Goal: Task Accomplishment & Management: Manage account settings

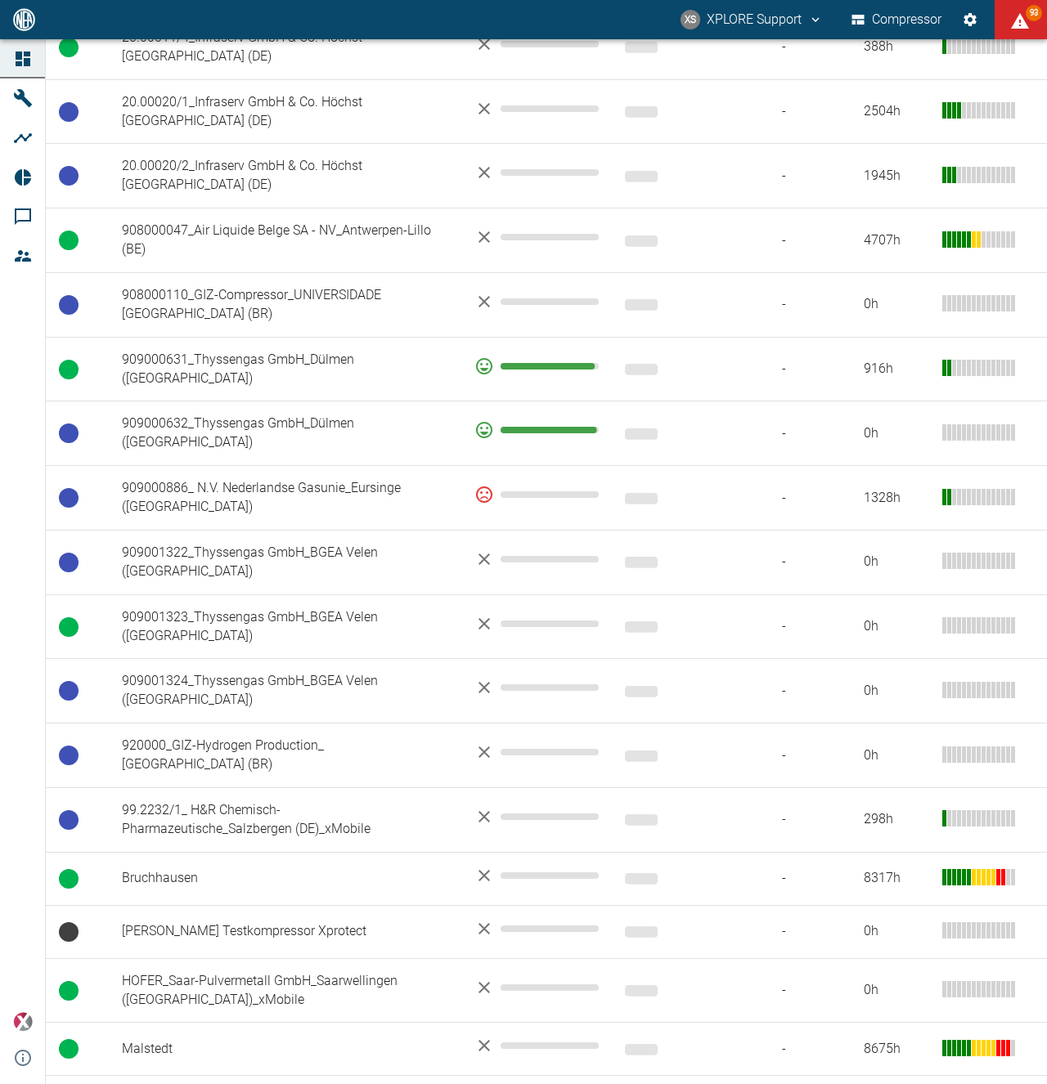
scroll to position [1573, 0]
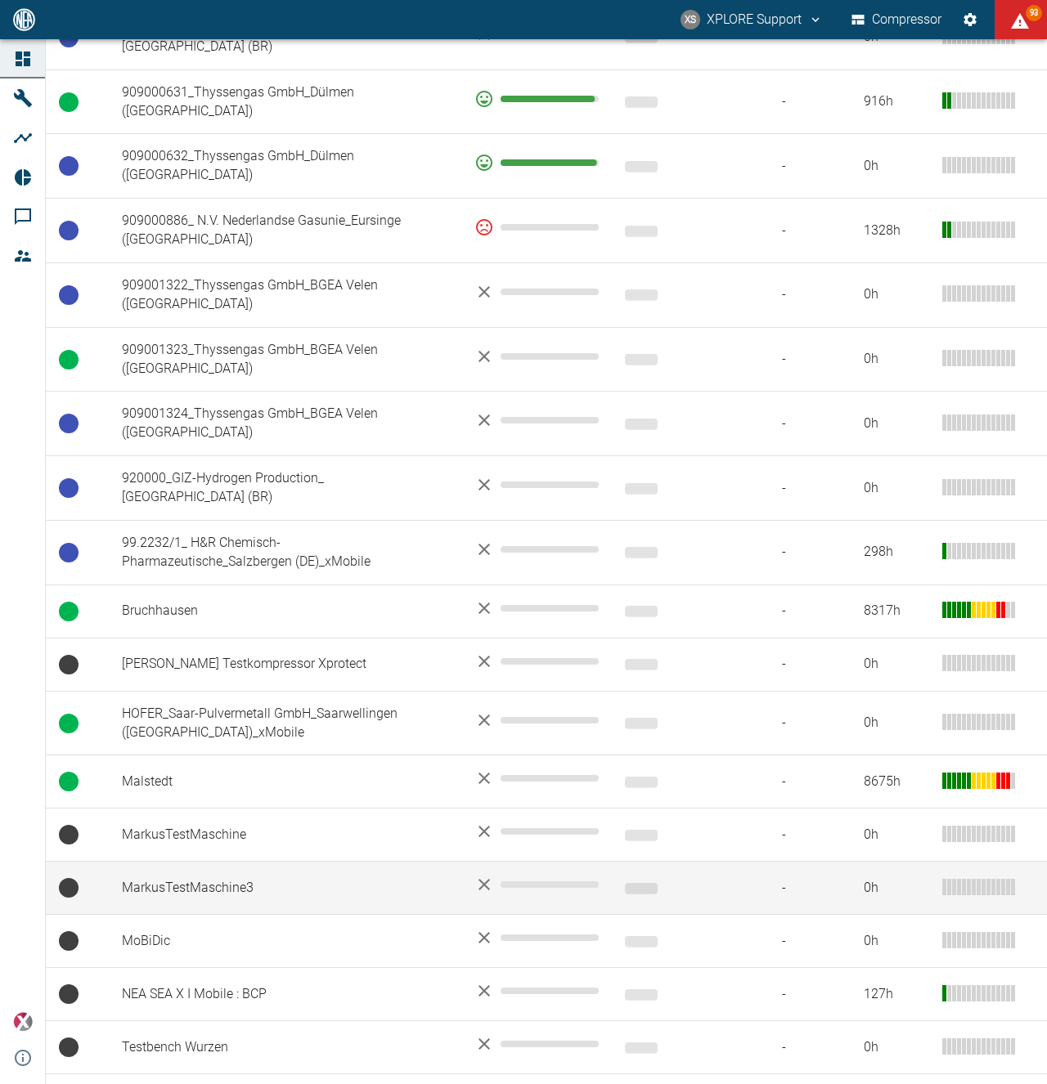
click at [224, 862] on td "MarkusTestMaschine3" at bounding box center [285, 888] width 352 height 53
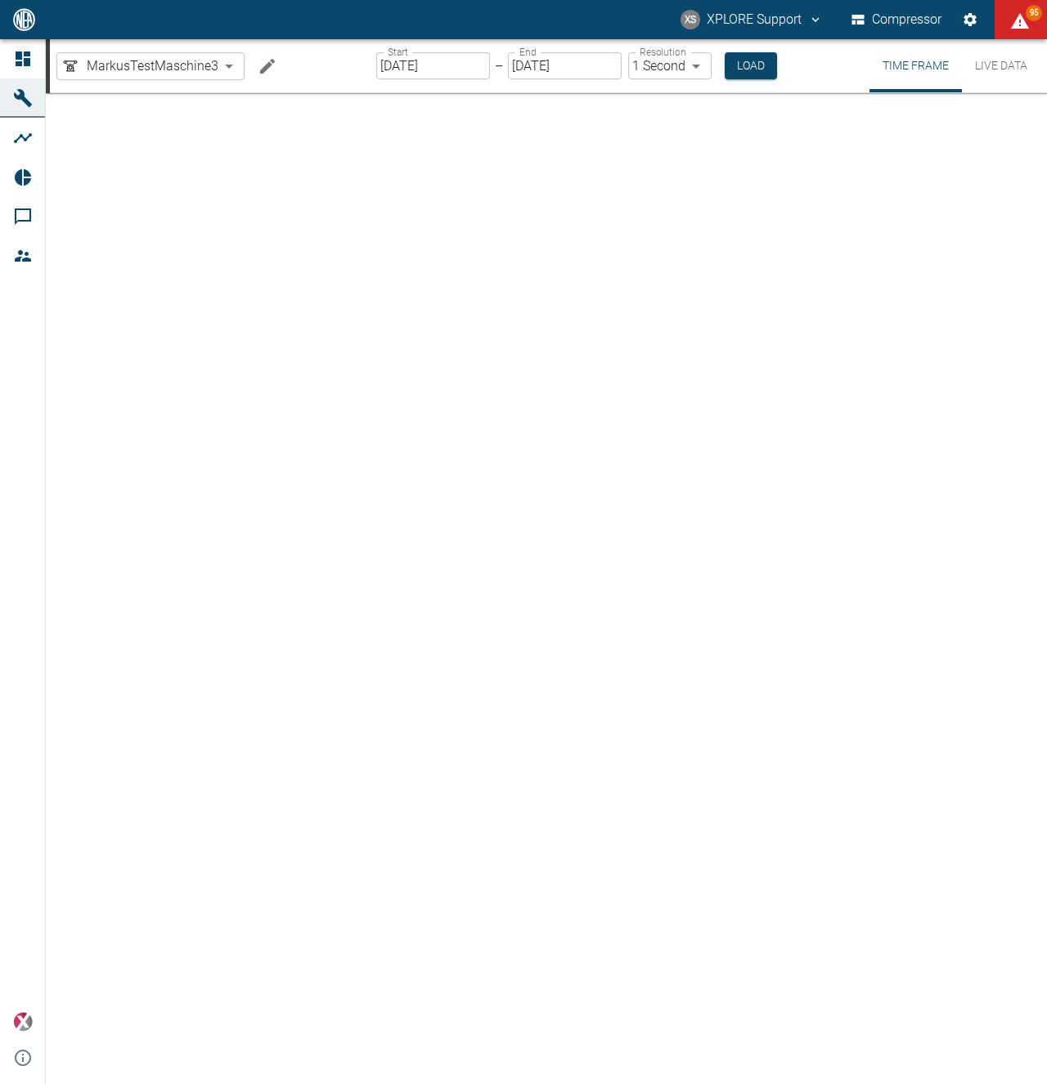
click at [268, 63] on icon "Edit machine" at bounding box center [267, 65] width 15 height 15
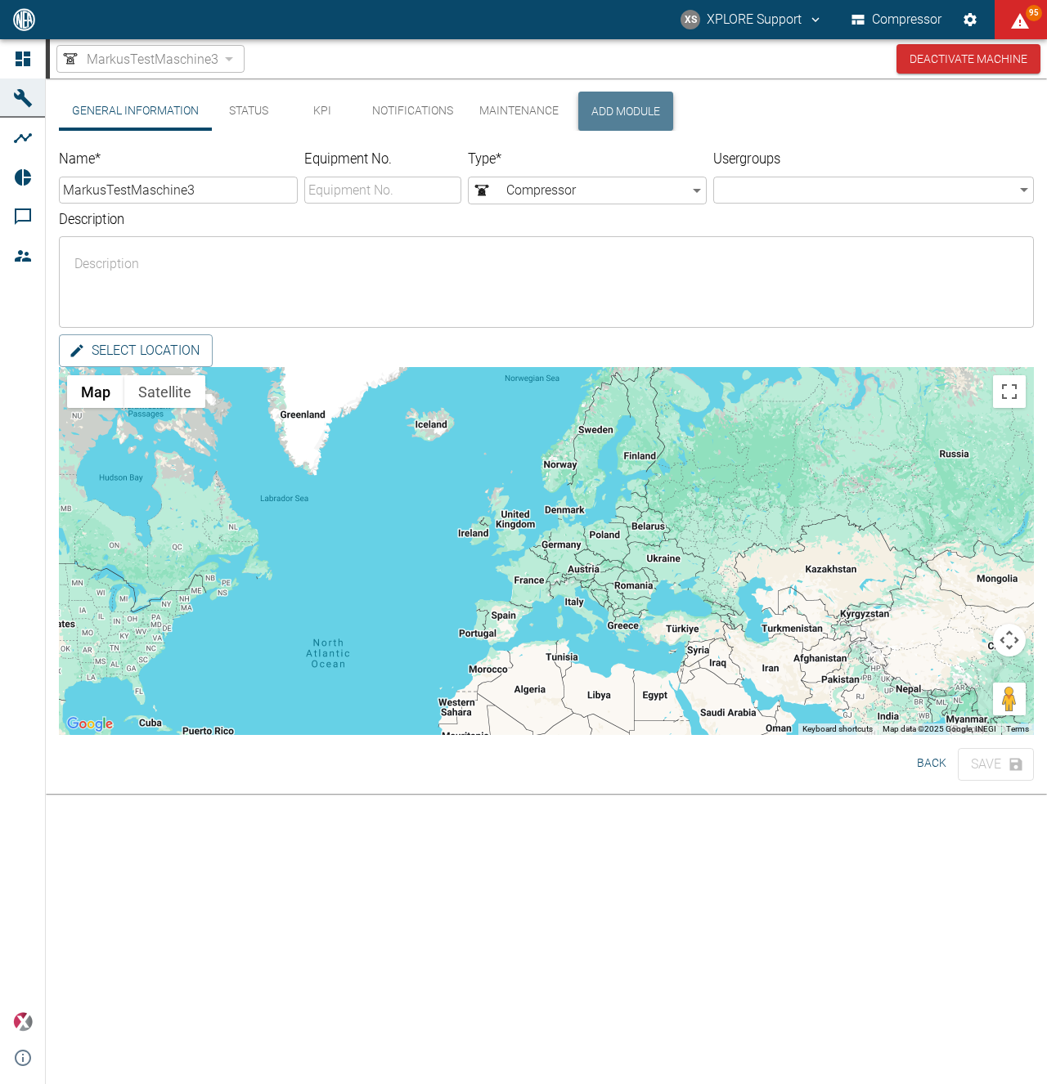
click at [659, 117] on button "Add Module" at bounding box center [625, 111] width 95 height 39
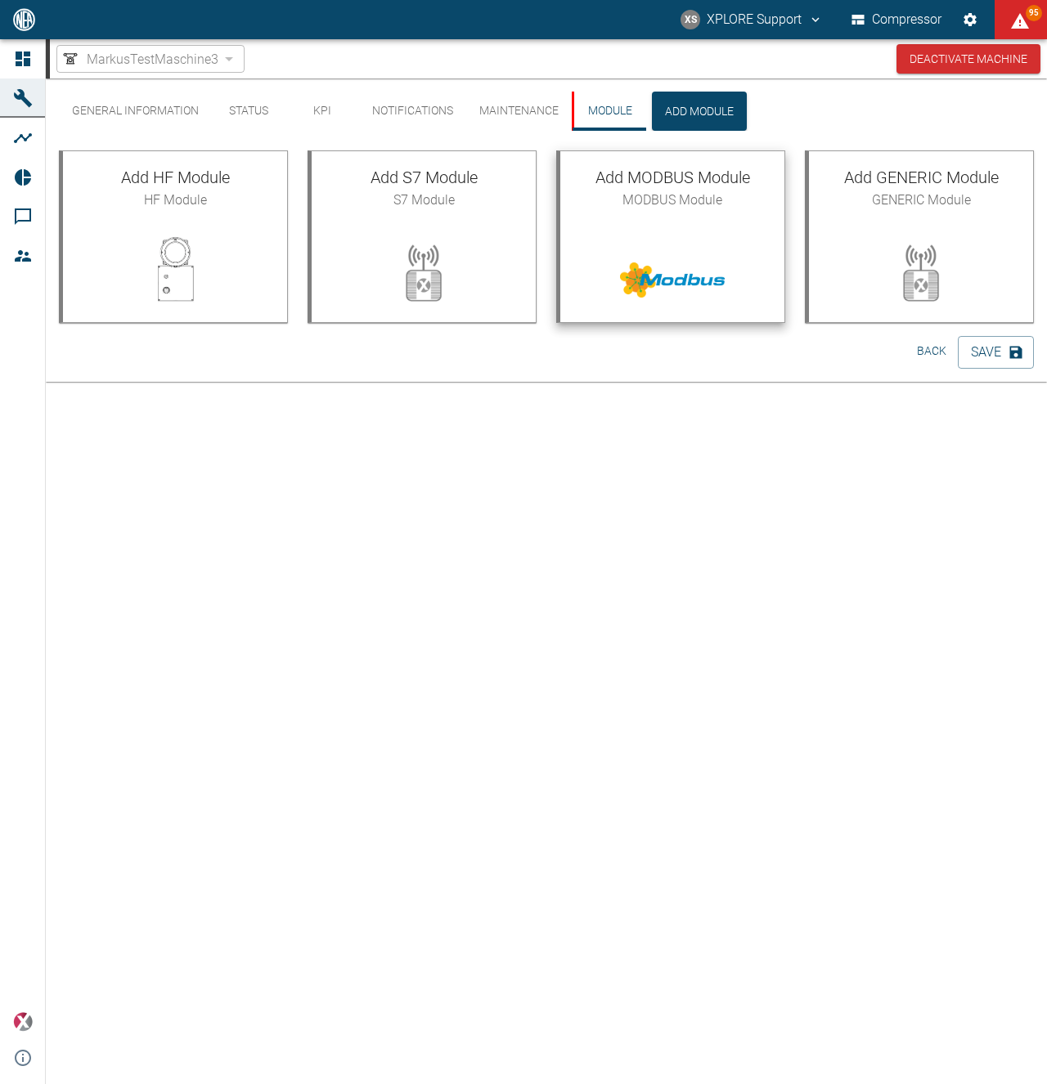
click at [639, 229] on div at bounding box center [672, 270] width 224 height 94
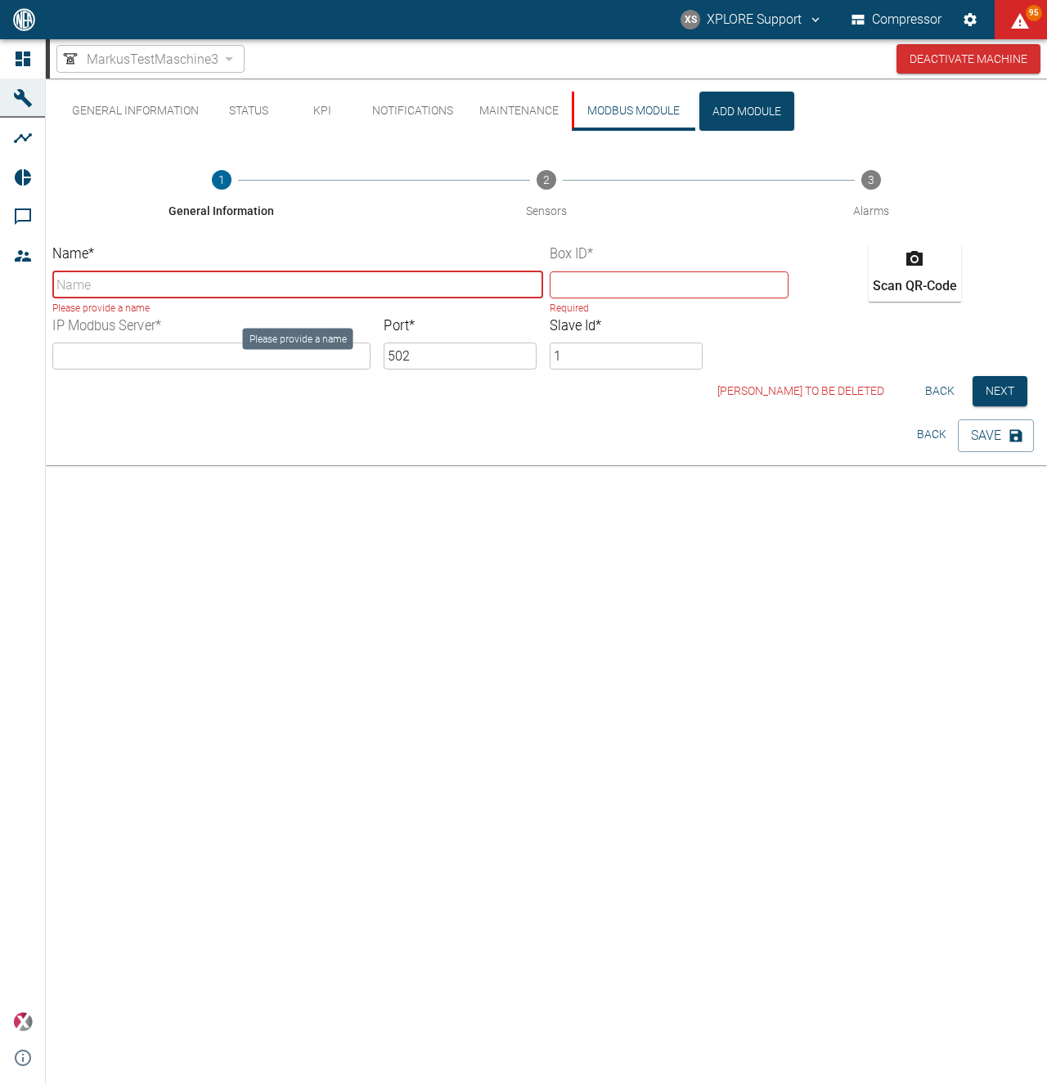
click at [288, 284] on input "Name *" at bounding box center [297, 285] width 491 height 27
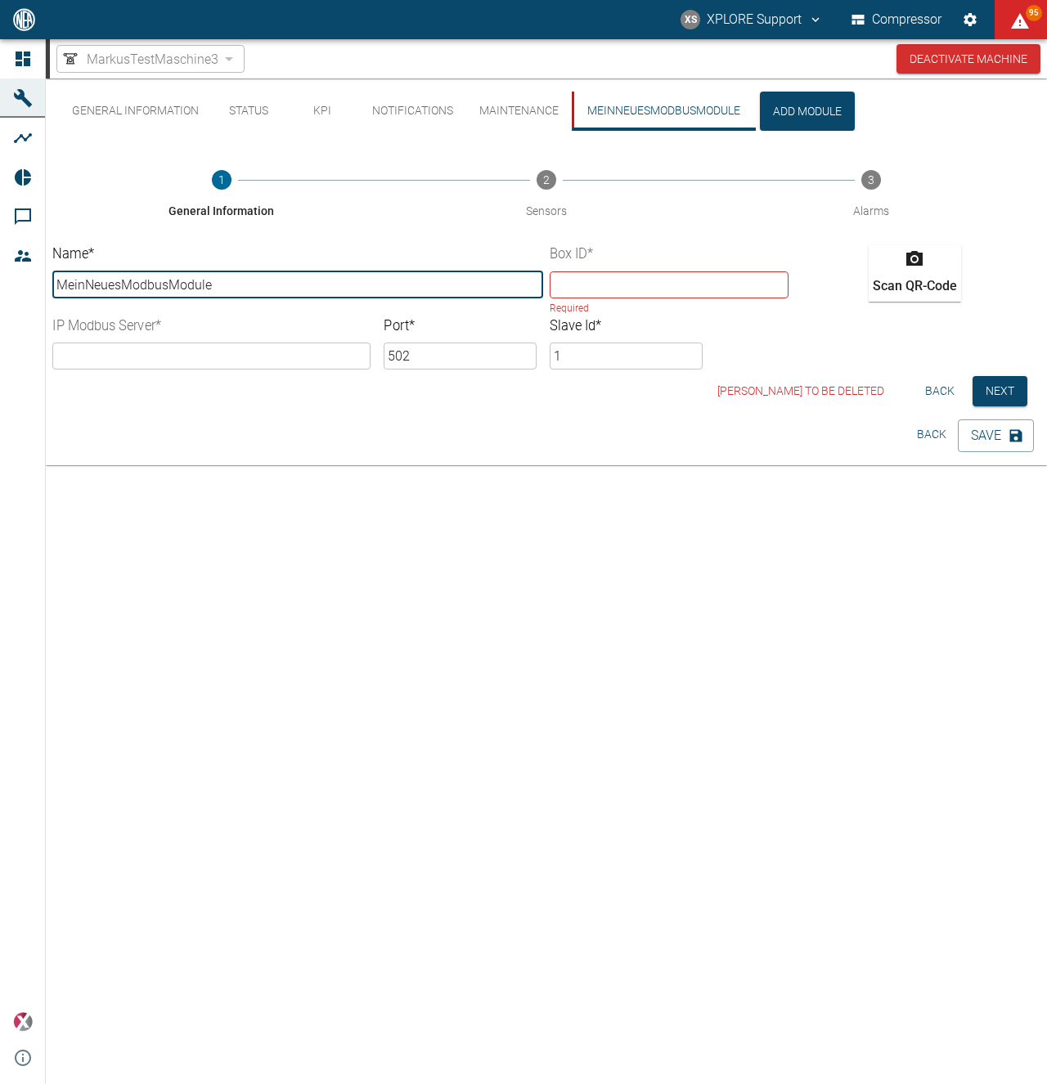
type input "MeinNeuesModbusModule"
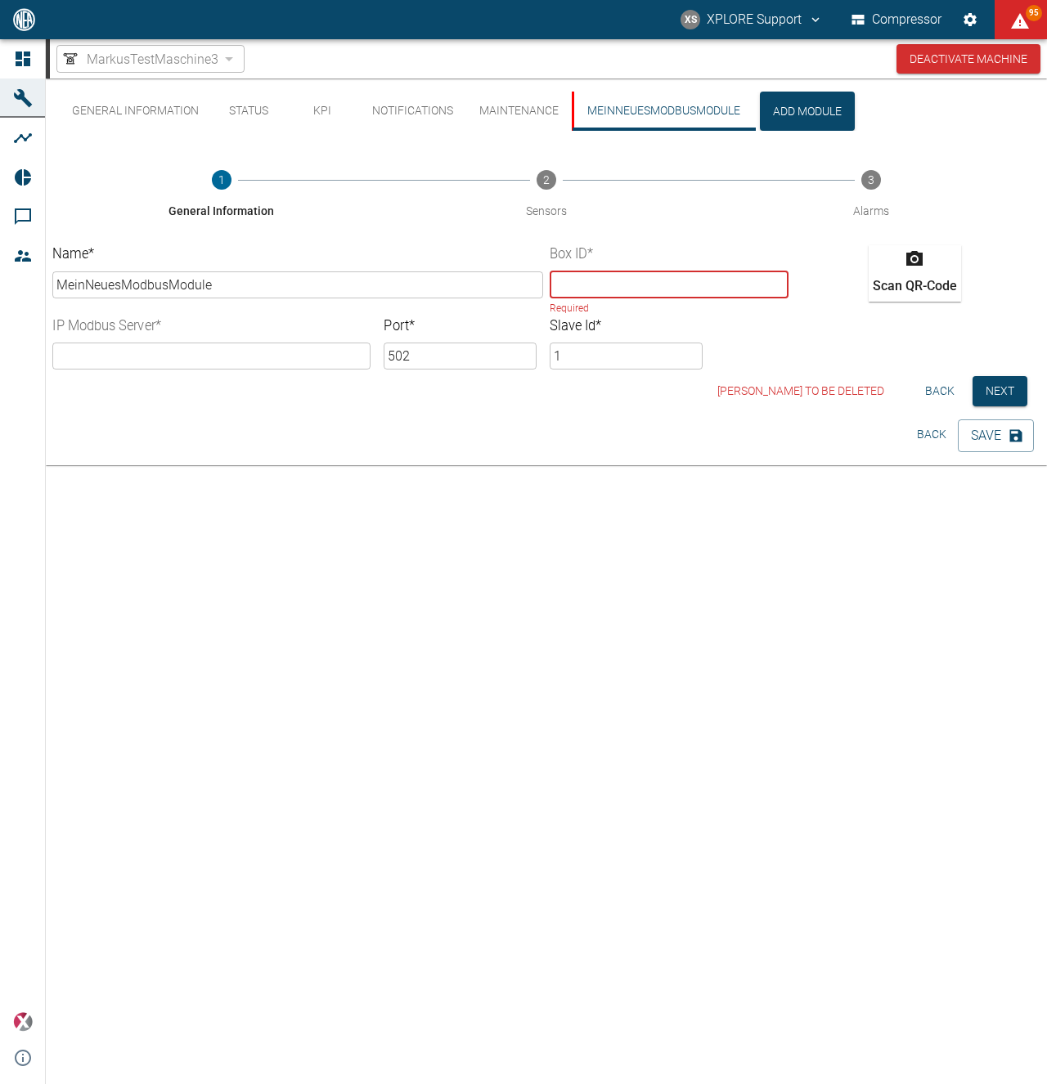
click at [566, 291] on input "text" at bounding box center [669, 285] width 239 height 27
paste input "9ccf47f8-ca37-c197-ab38-c180c320ebb9"
drag, startPoint x: 567, startPoint y: 291, endPoint x: 480, endPoint y: 291, distance: 86.7
click at [550, 291] on input "9ccf47f8-ca37-c197-ab38-c180c320ebb9" at bounding box center [669, 285] width 239 height 27
type input "9ccf47f8-ca37-c197-ab38-c180c320ebb9"
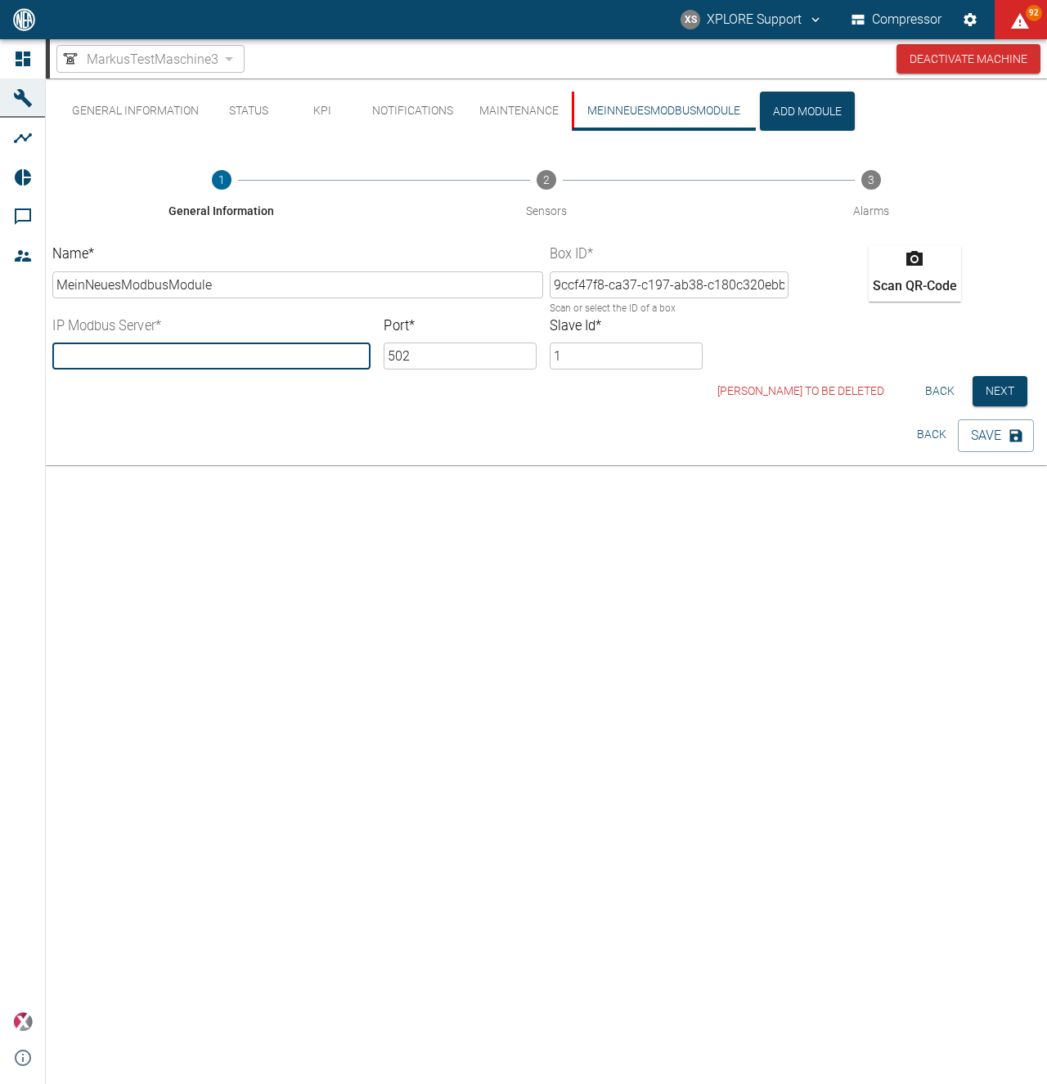
click at [189, 361] on input "text" at bounding box center [211, 356] width 318 height 27
type input "[TECHNICAL_ID]"
click at [995, 392] on button "Next" at bounding box center [999, 391] width 55 height 30
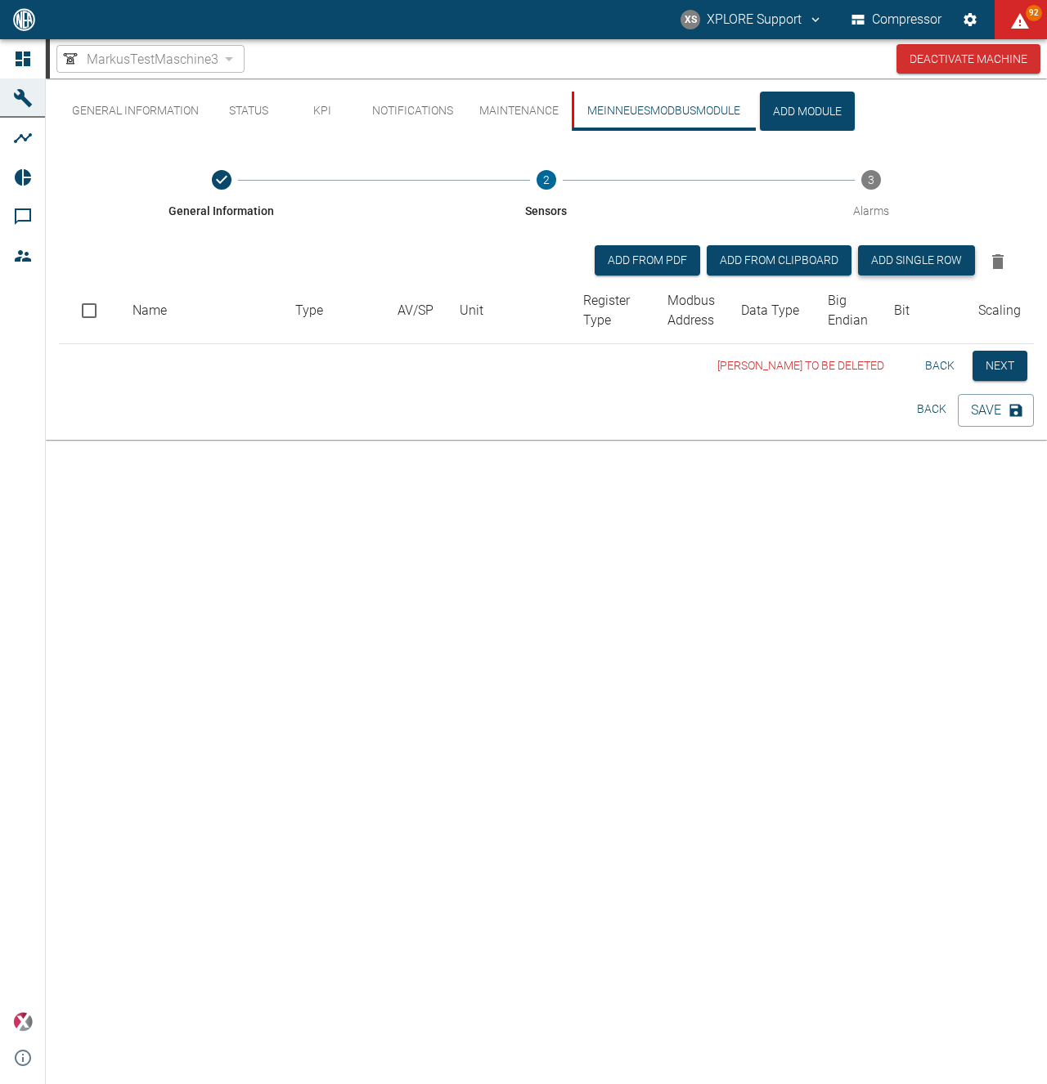
click at [904, 263] on button "Add single row" at bounding box center [916, 260] width 117 height 30
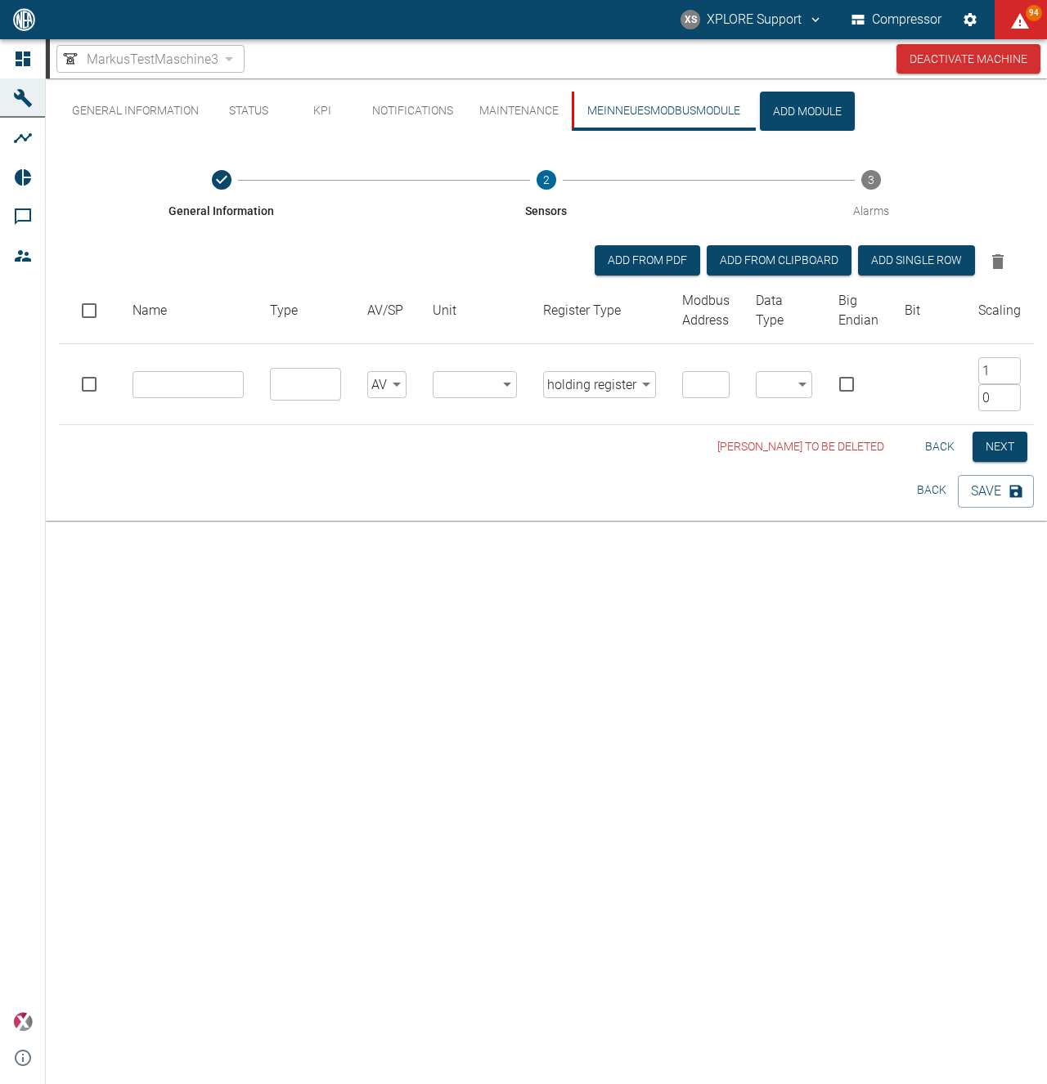
click at [199, 385] on input "text" at bounding box center [187, 384] width 111 height 27
type input "M"
type input "EinsSensor"
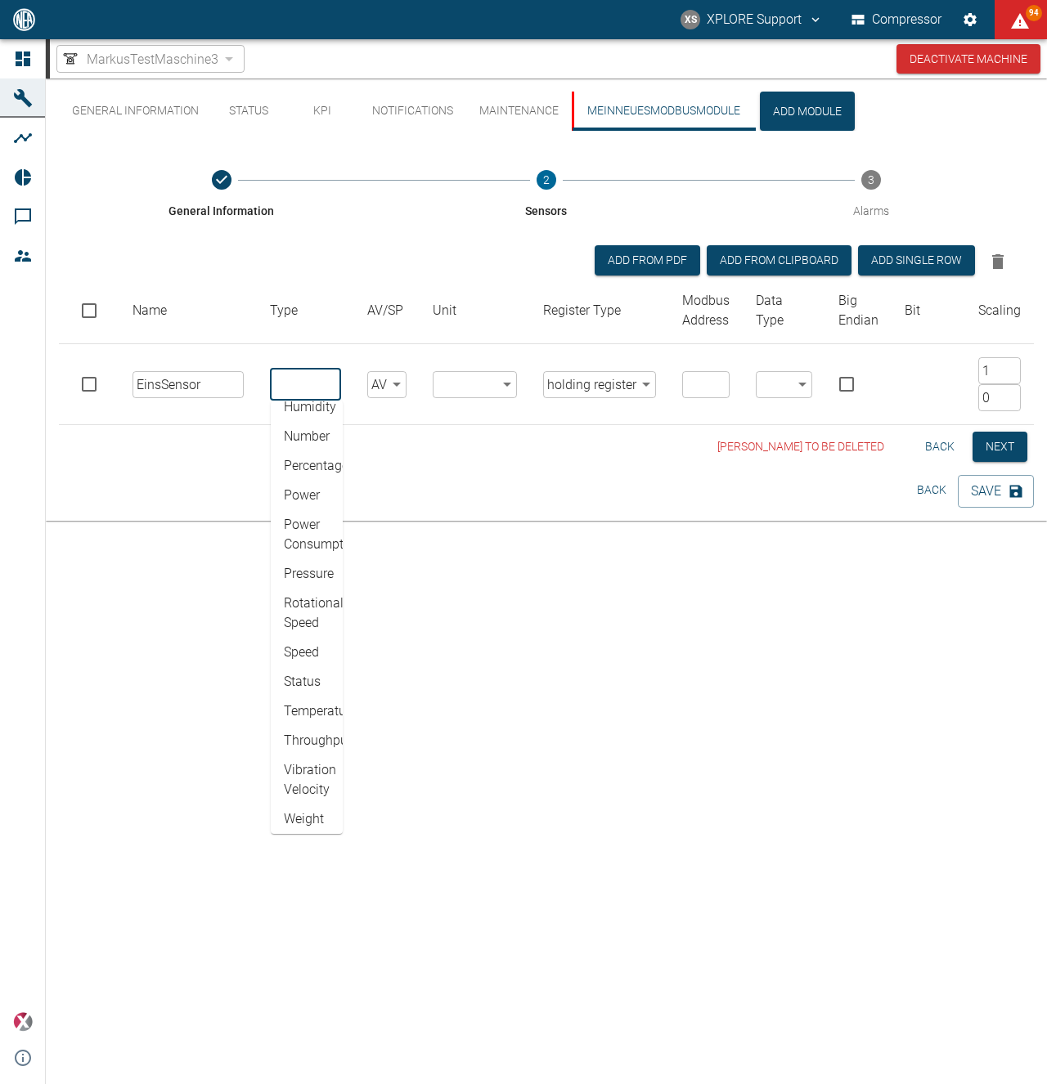
scroll to position [188, 0]
click at [313, 752] on li "Vibration Velocity" at bounding box center [307, 744] width 72 height 49
type input "Vibration Velocity"
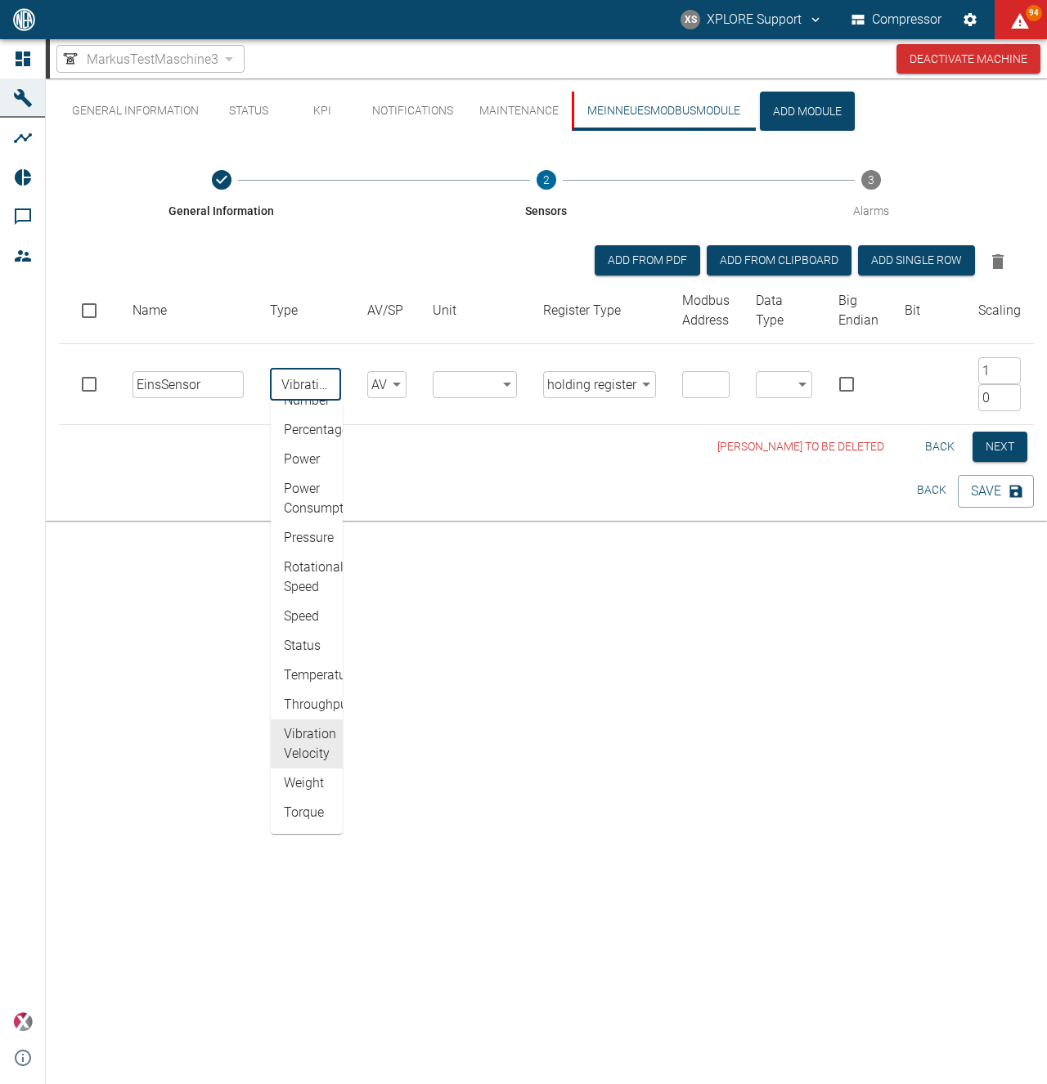
type input "mm/s"
click at [457, 433] on div "[PERSON_NAME] to be deleted Back Next" at bounding box center [546, 447] width 975 height 30
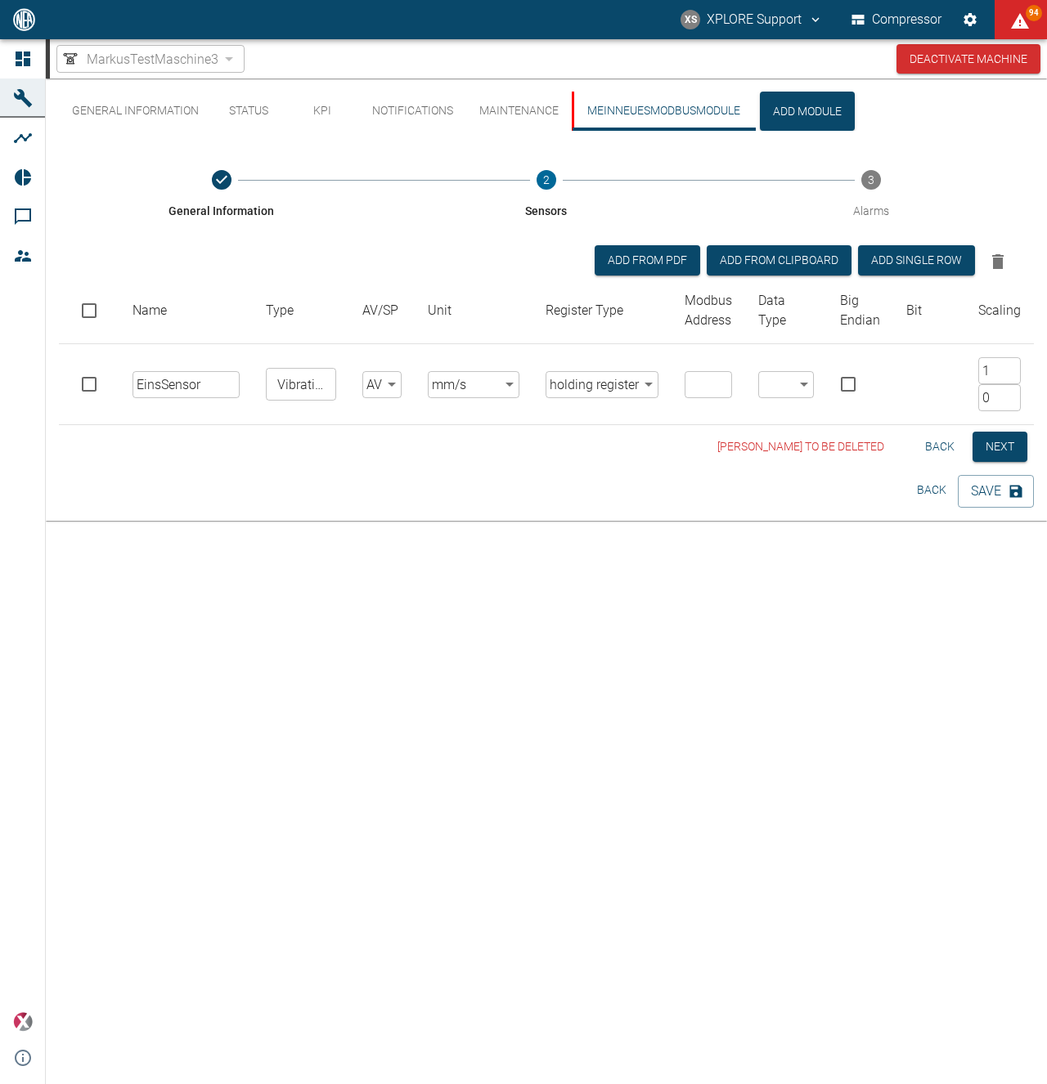
click at [467, 388] on body "XS XPLORE Support Compressor 94 Dashboard Machines Analyses Reports Comments Me…" at bounding box center [523, 542] width 1047 height 1084
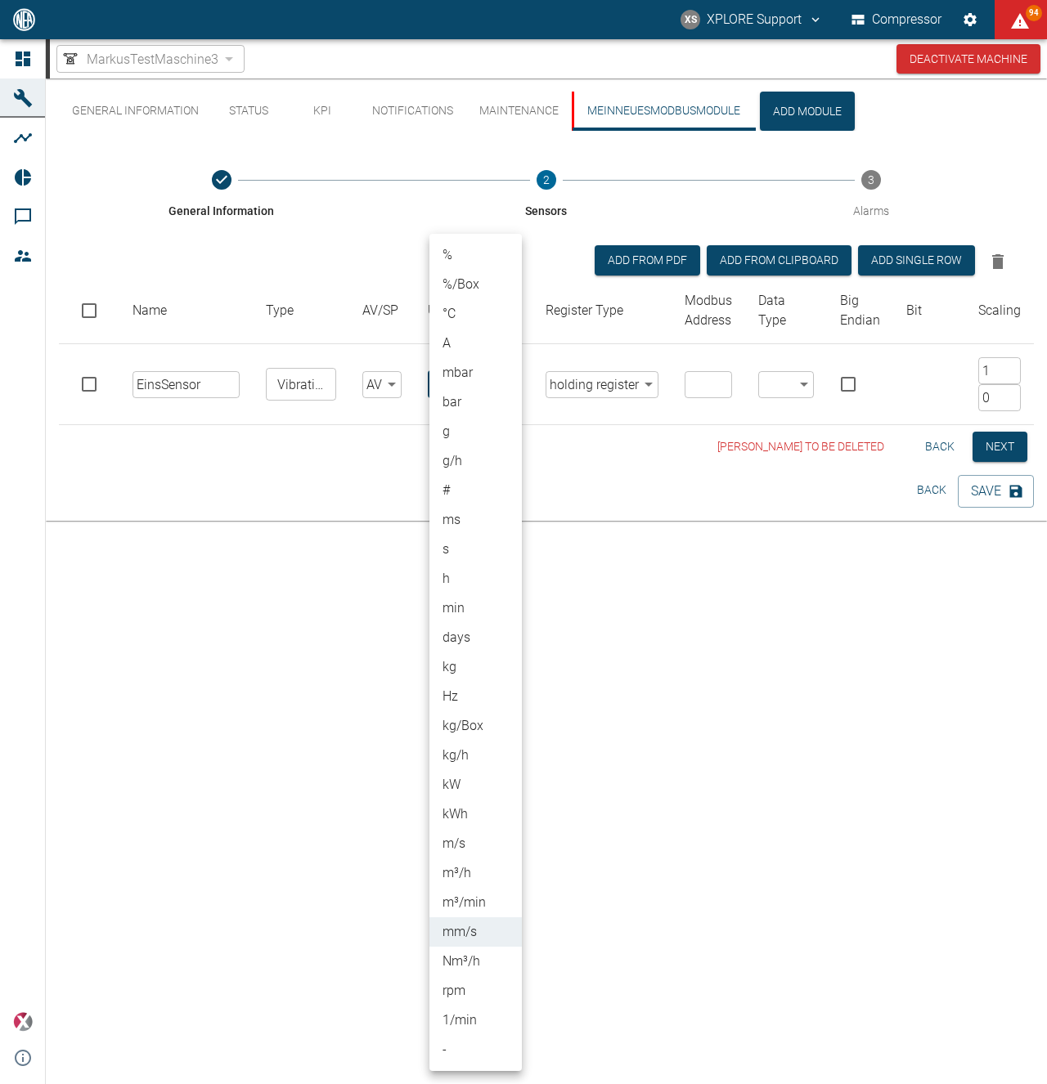
click at [387, 460] on div at bounding box center [523, 542] width 1047 height 1084
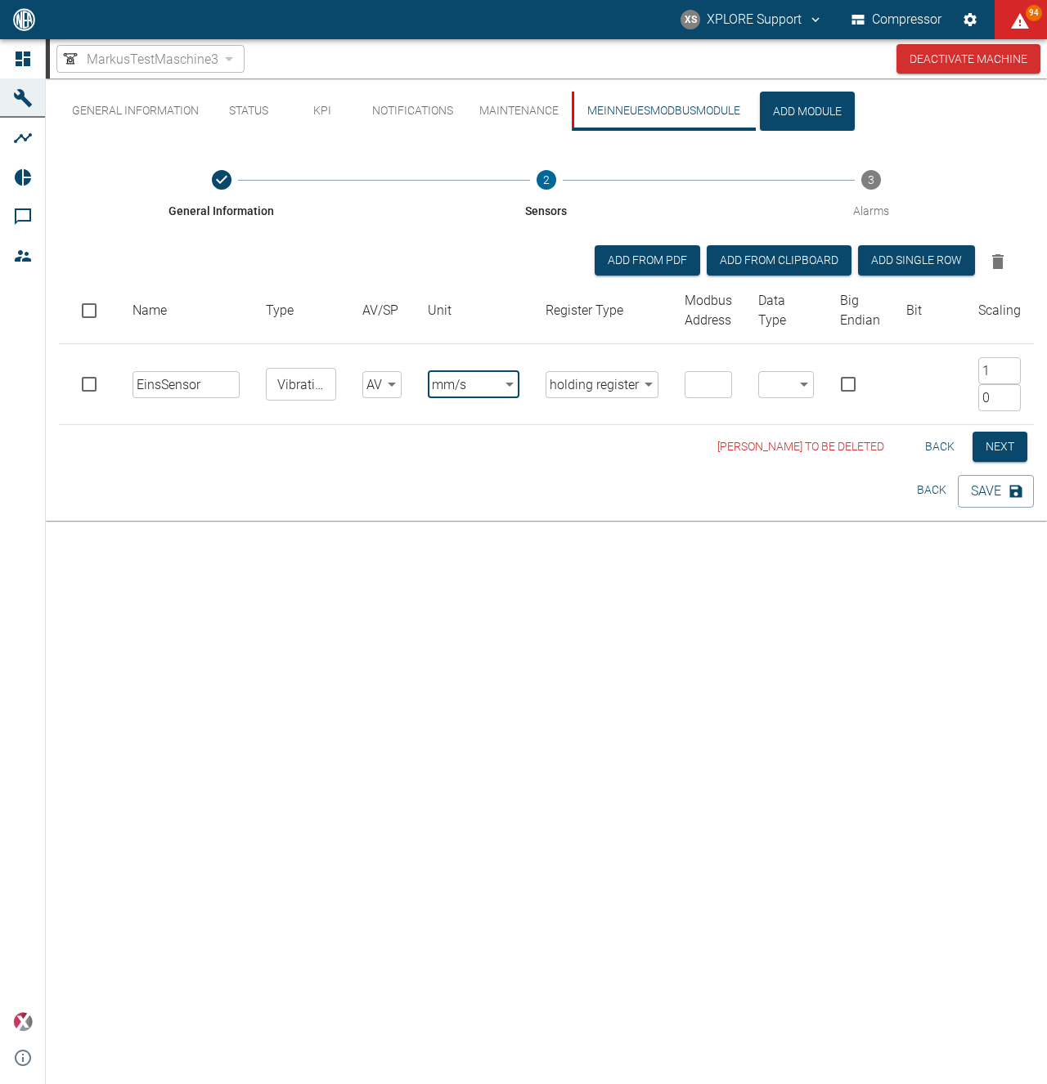
click at [710, 384] on input "number" at bounding box center [708, 384] width 47 height 27
type input "50"
click at [774, 384] on body "XS XPLORE Support Compressor 94 Dashboard Machines Analyses Reports Comments Me…" at bounding box center [523, 542] width 1047 height 1084
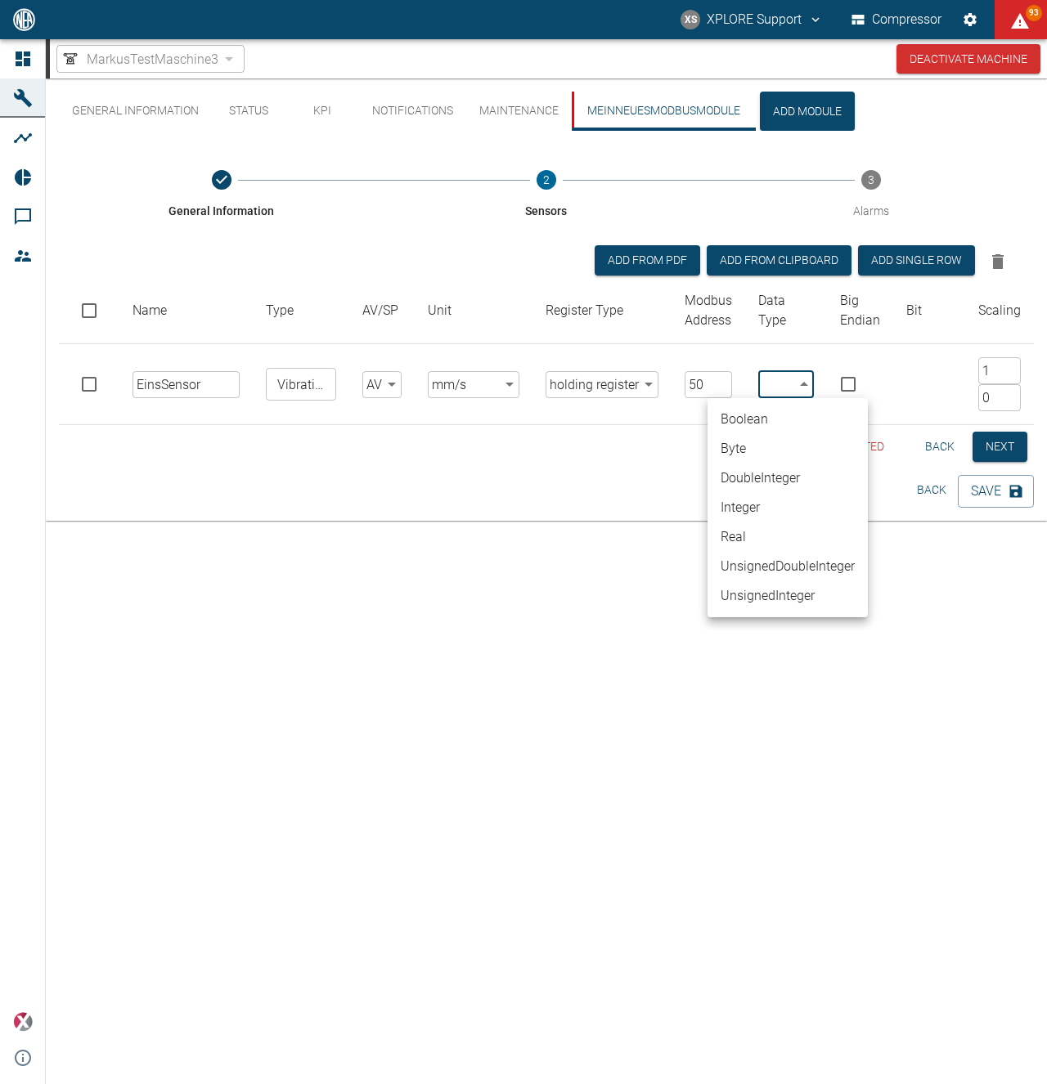
click at [741, 505] on li "Integer" at bounding box center [787, 507] width 160 height 29
type input "Integer"
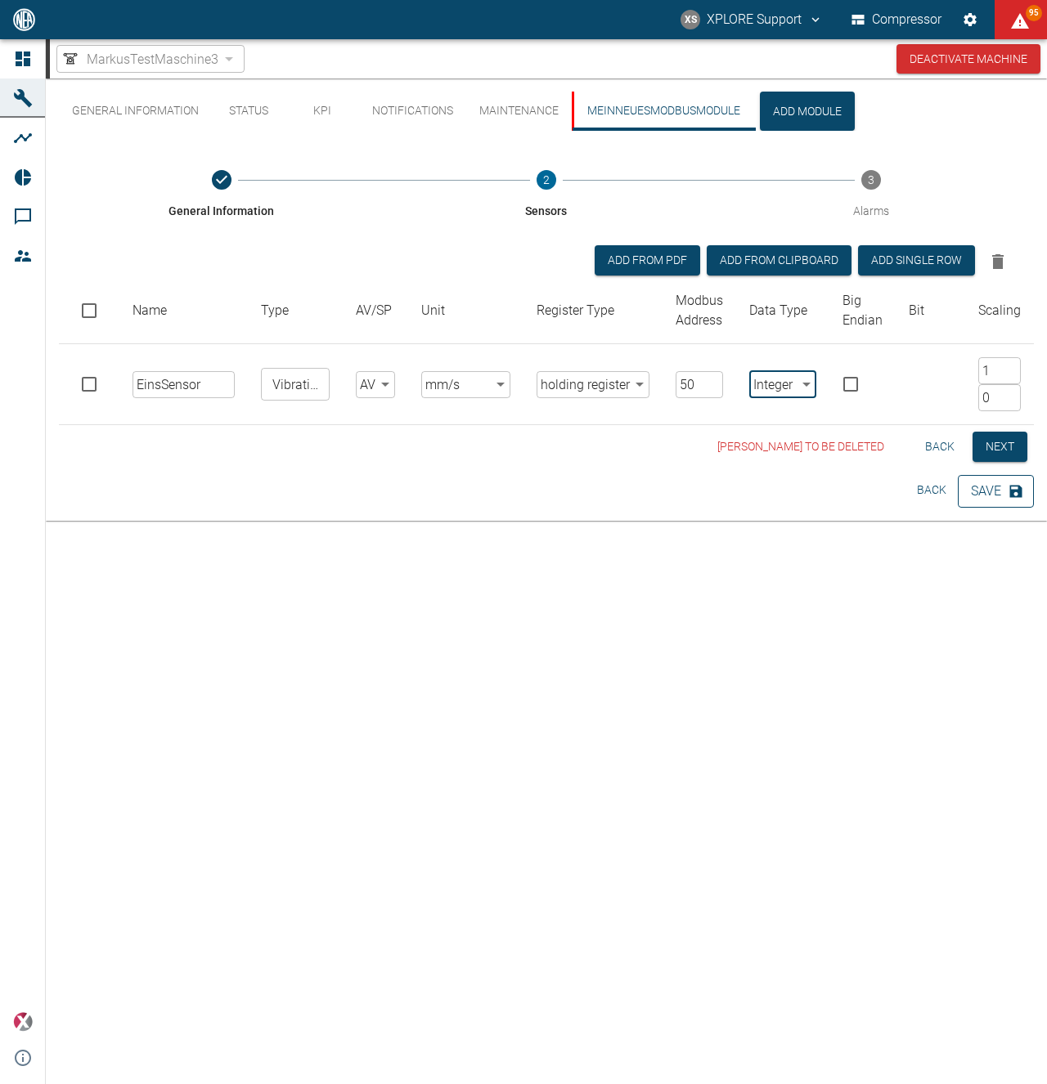
click at [986, 492] on button "Save" at bounding box center [996, 491] width 76 height 33
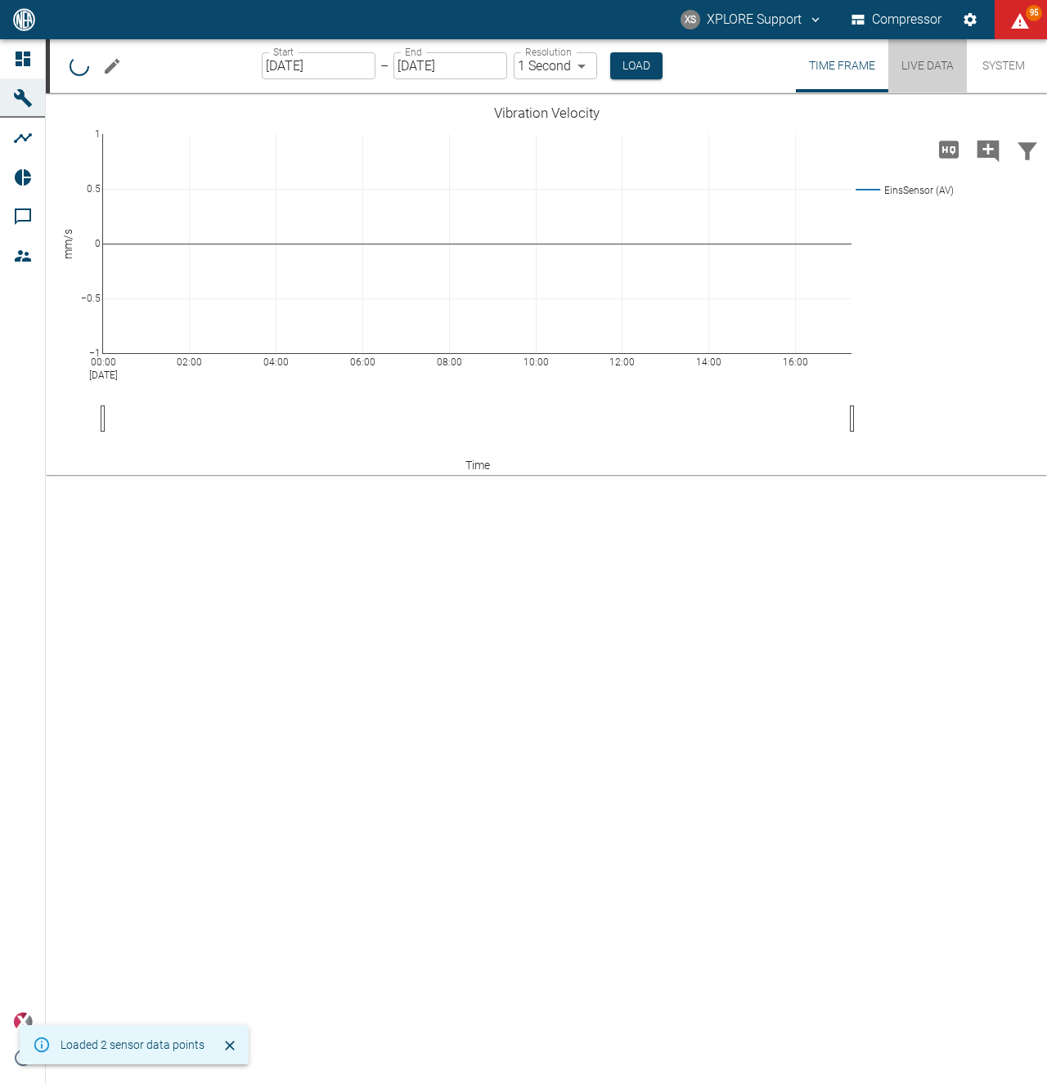
click at [946, 79] on button "Live Data" at bounding box center [927, 65] width 79 height 53
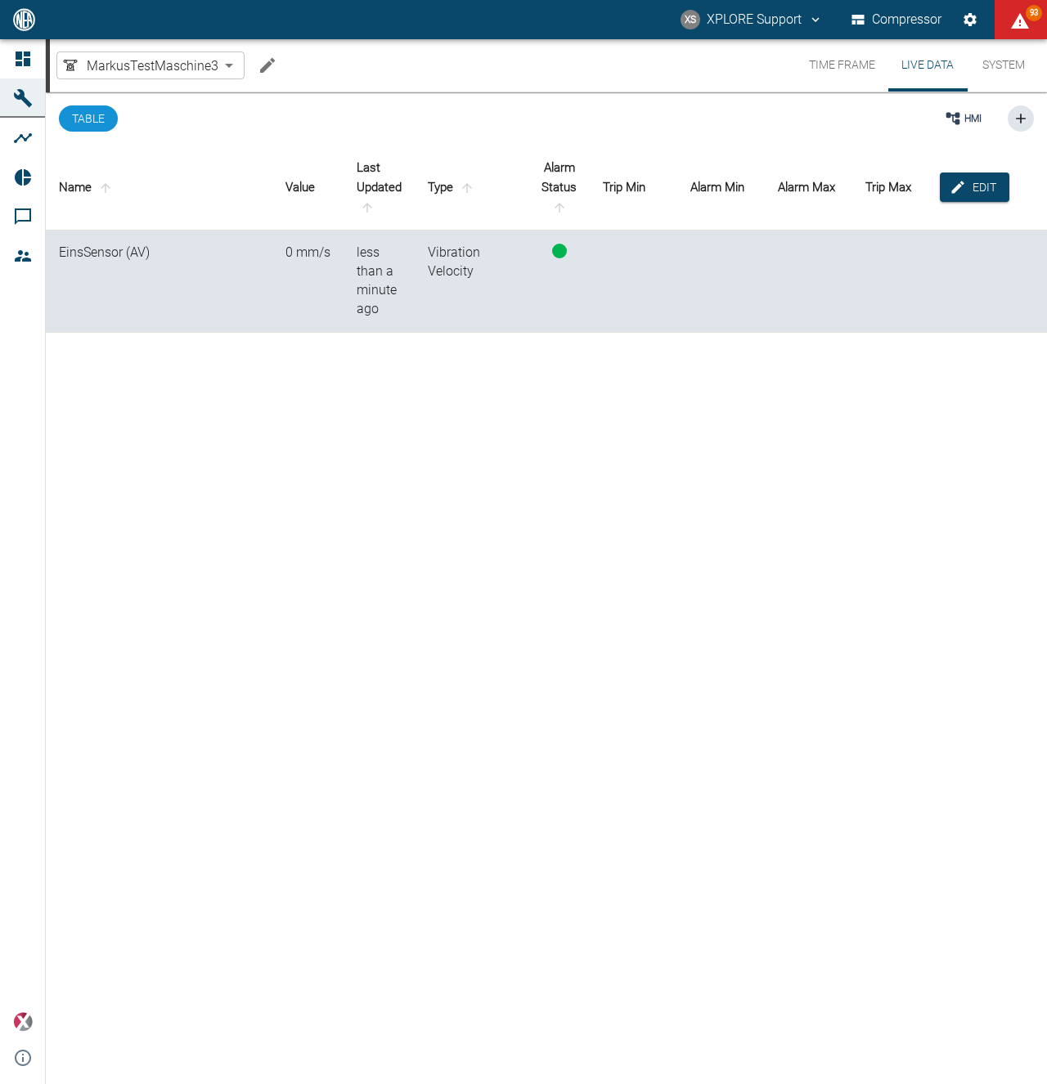
click at [322, 423] on div "Name Value Last Updated Type Alarm Status Trip Min Alarm Min Alarm Max Trip Max…" at bounding box center [546, 613] width 1001 height 937
click at [290, 258] on div "0 mm/s" at bounding box center [307, 253] width 45 height 19
drag, startPoint x: 303, startPoint y: 253, endPoint x: 388, endPoint y: 256, distance: 85.1
click at [388, 256] on tr "EinsSensor (AV) 0 mm/s less than a minute ago Vibration Velocity" at bounding box center [546, 282] width 1001 height 102
click at [376, 267] on div "less than a minute ago" at bounding box center [379, 281] width 45 height 75
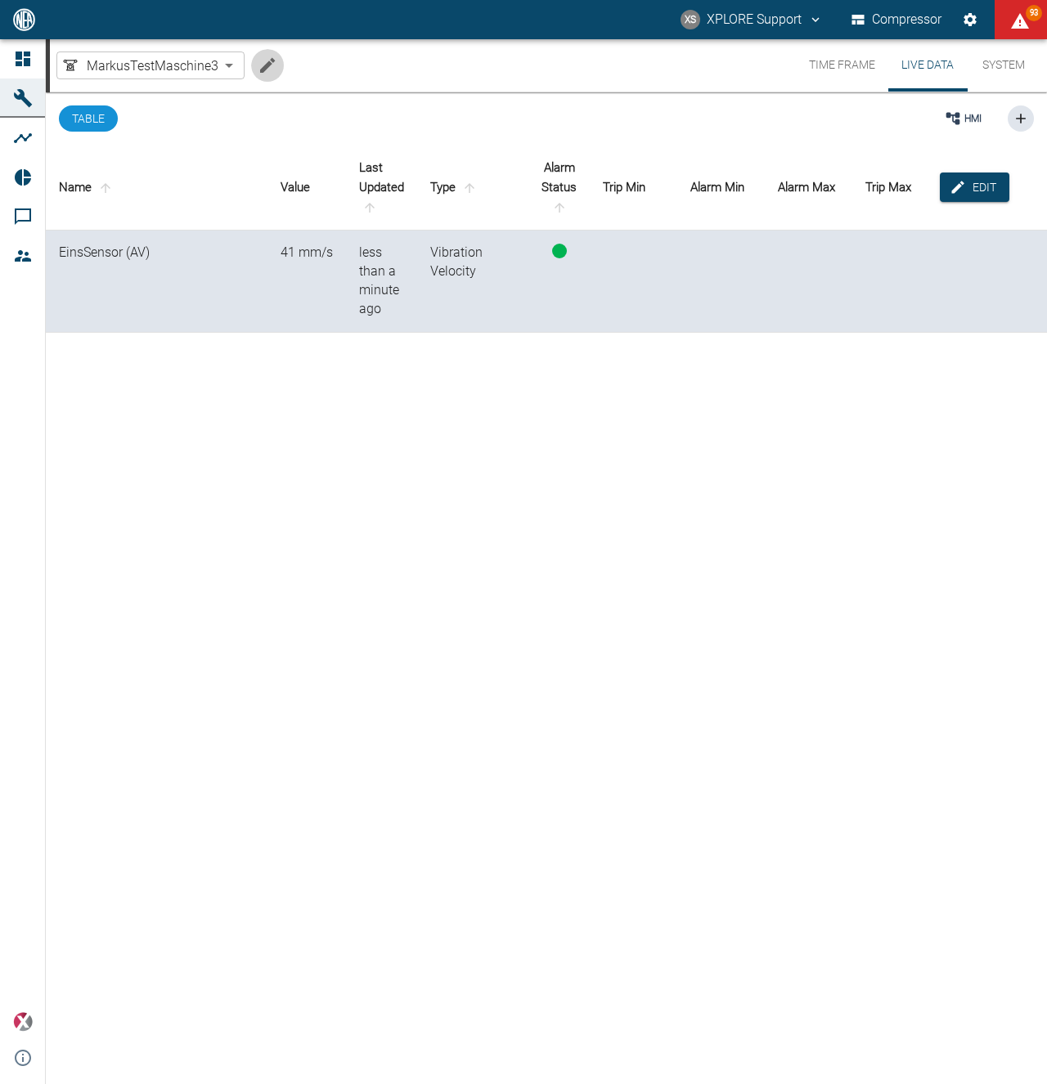
click at [260, 64] on icon "Edit machine" at bounding box center [268, 66] width 20 height 20
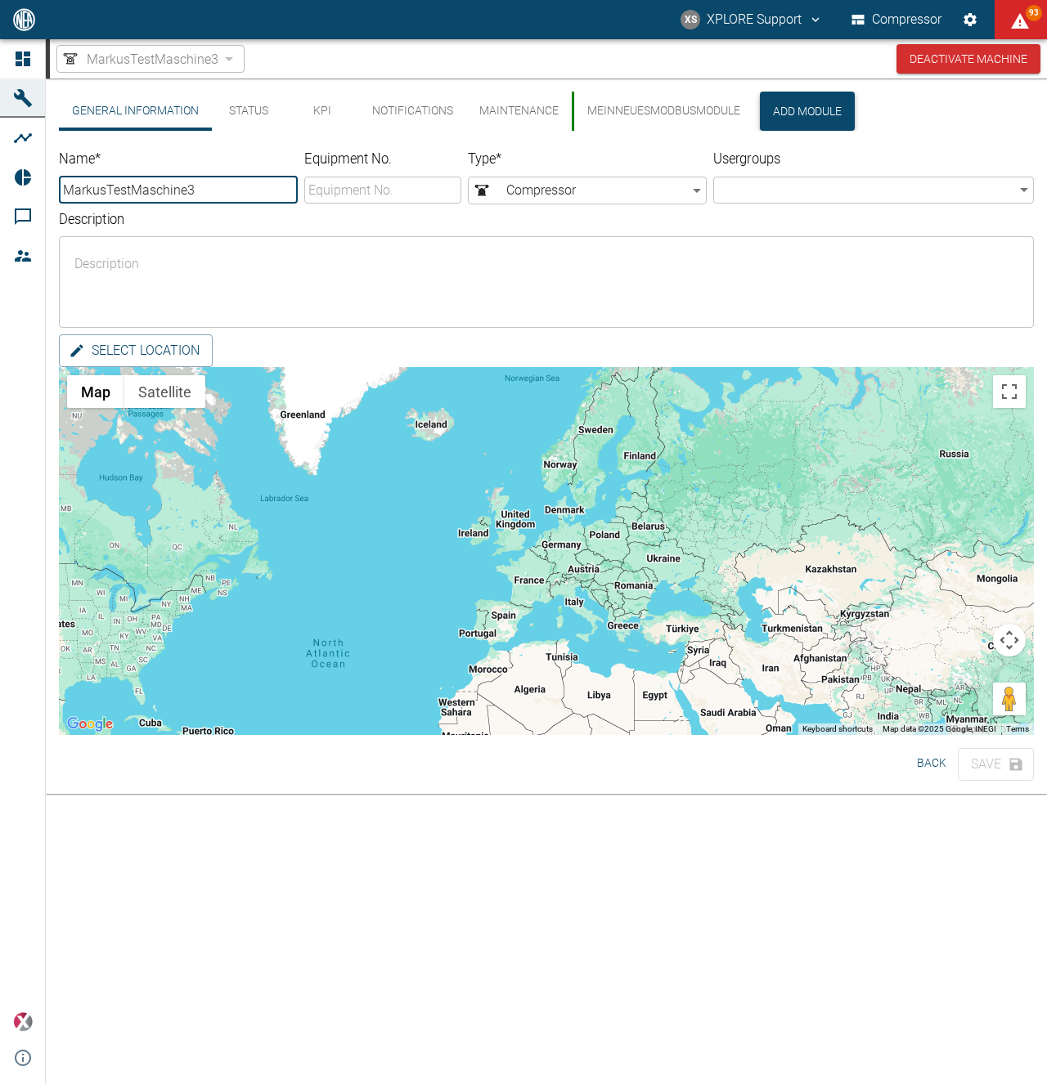
click at [786, 111] on button "Add Module" at bounding box center [807, 111] width 95 height 39
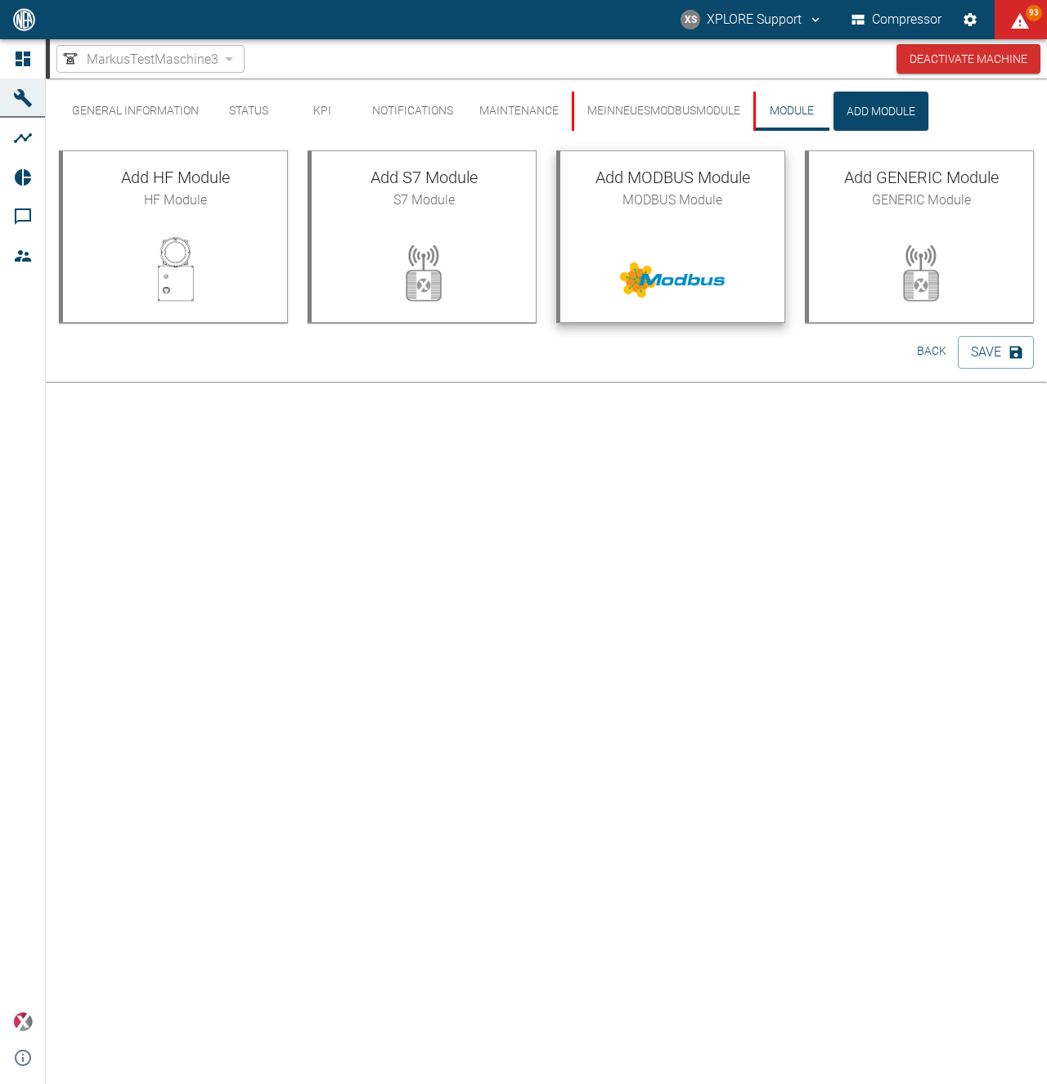
click at [625, 200] on span "MODBUS Module" at bounding box center [672, 201] width 198 height 20
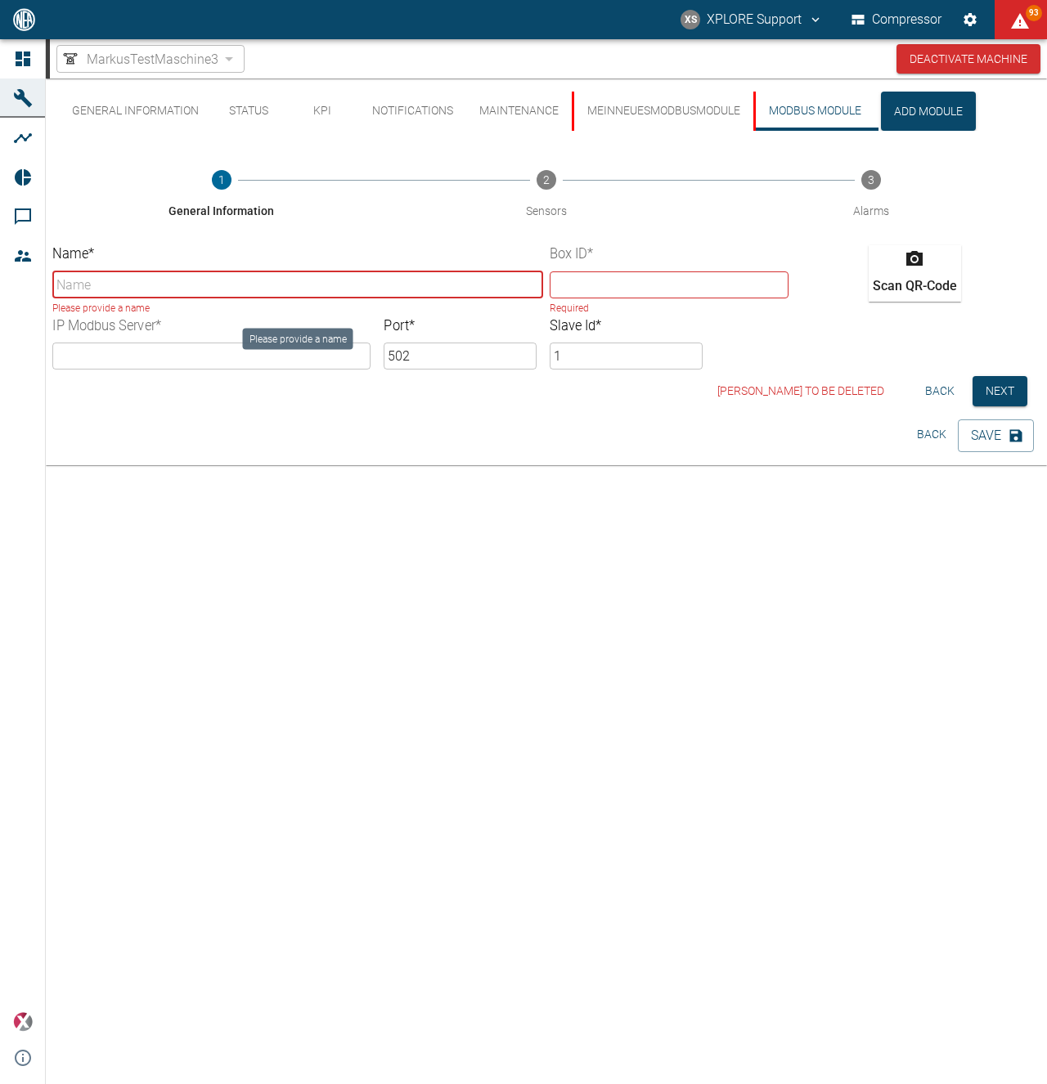
click at [236, 292] on input "Name *" at bounding box center [297, 285] width 491 height 27
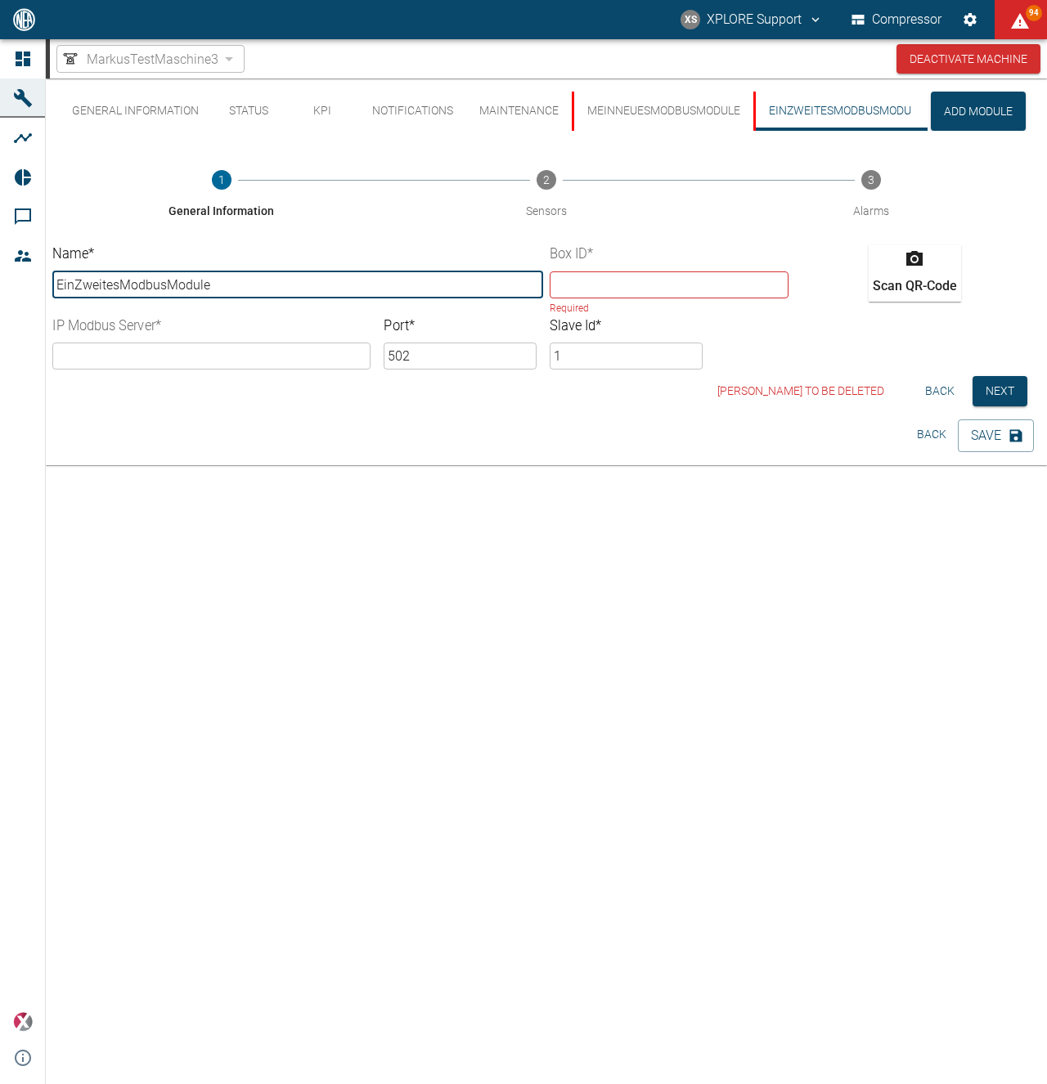
type input "EinZweitesModbusModule"
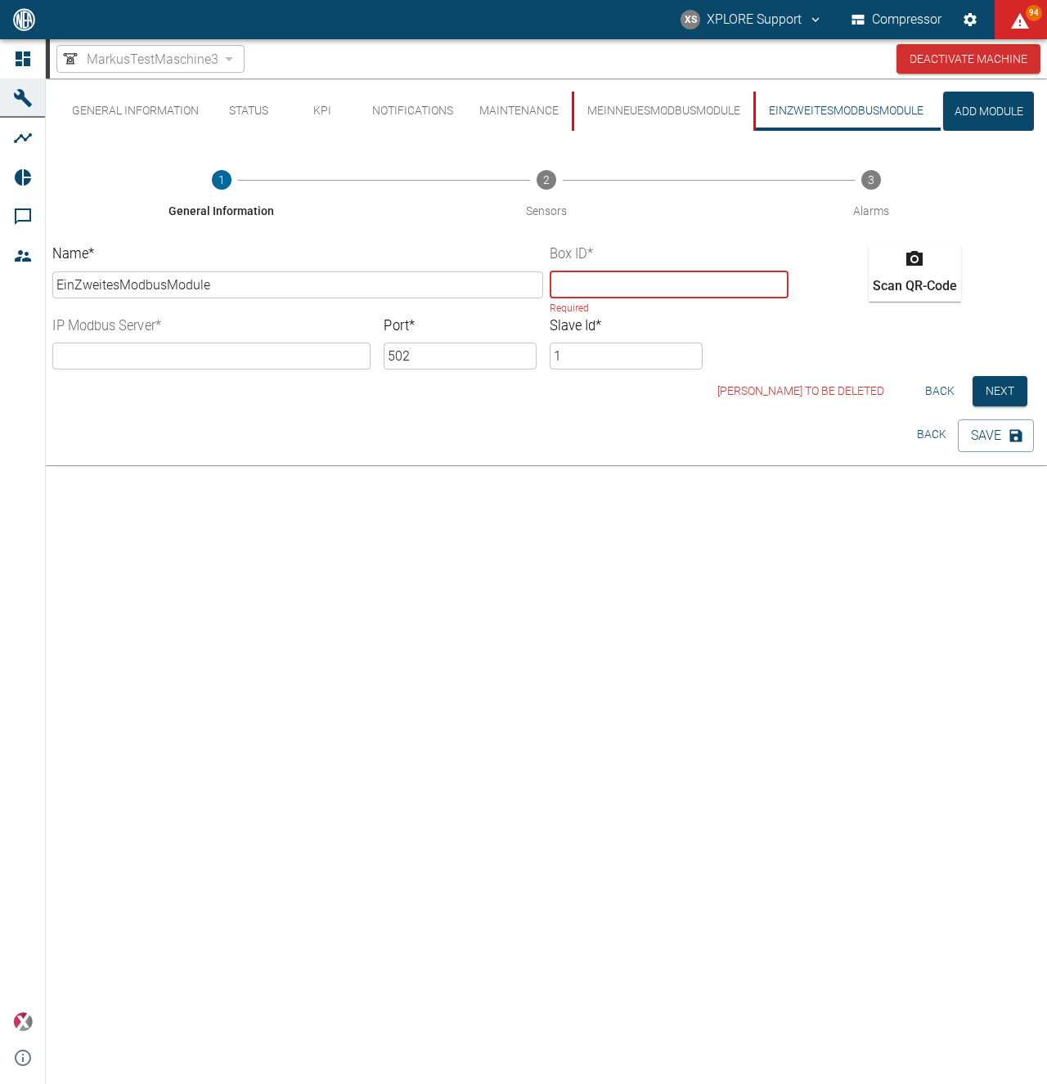
paste input "ecee"
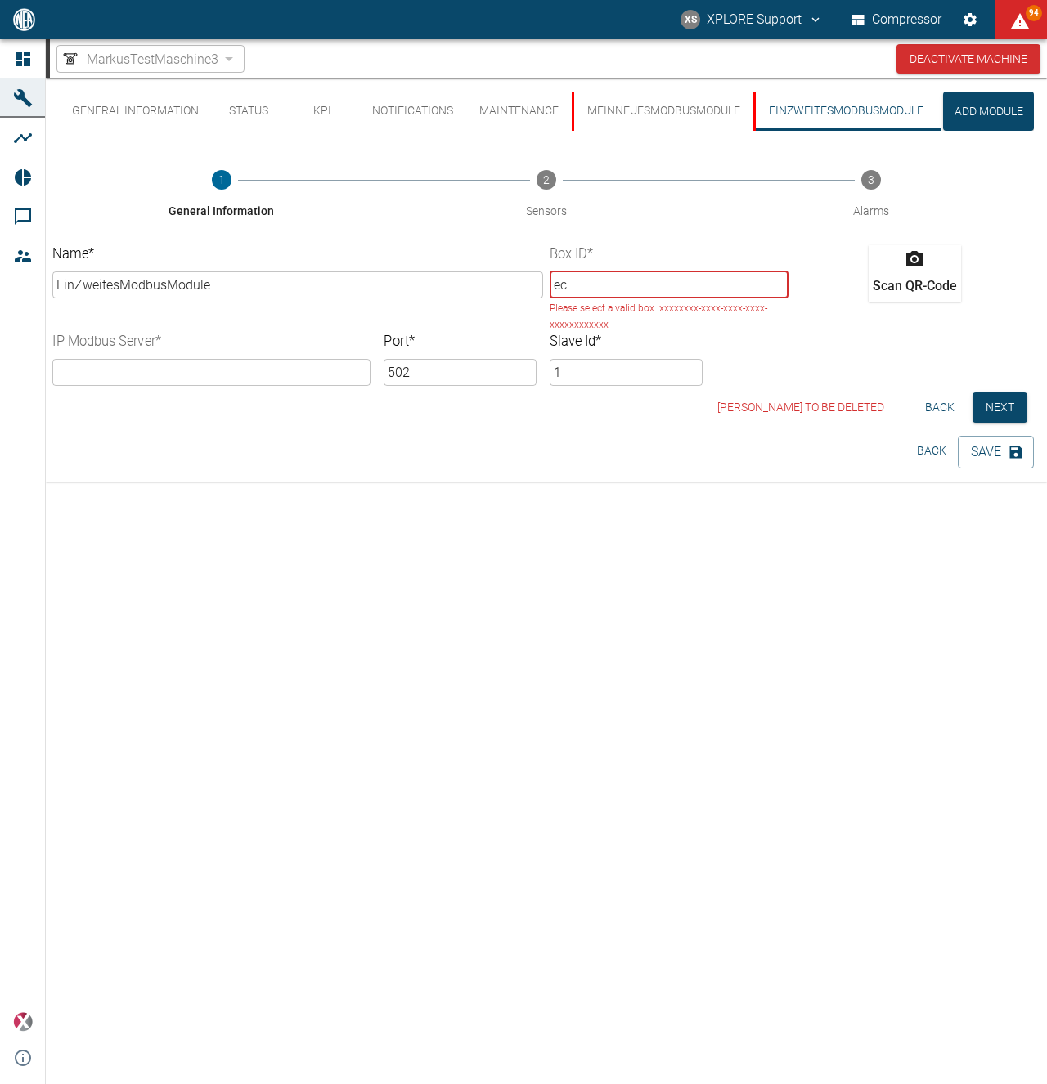
type input "e"
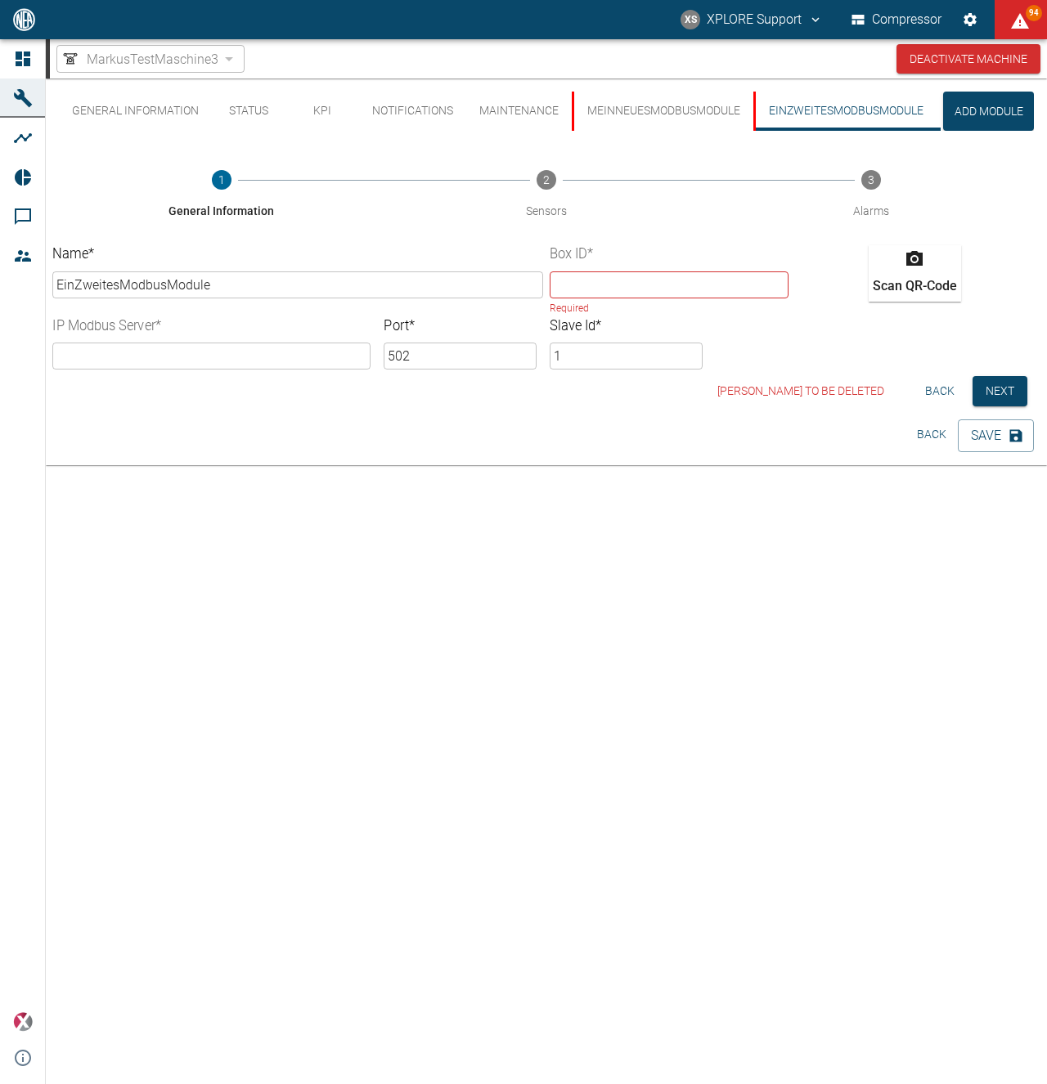
click at [709, 287] on input "text" at bounding box center [669, 285] width 239 height 27
paste input "9ccf47f8-ca37-c197-ab38-c180c320ebb9"
type input "9ccf47f8-ca37-c197-ab38-c180c320ebb9"
click at [167, 364] on input "text" at bounding box center [211, 356] width 318 height 27
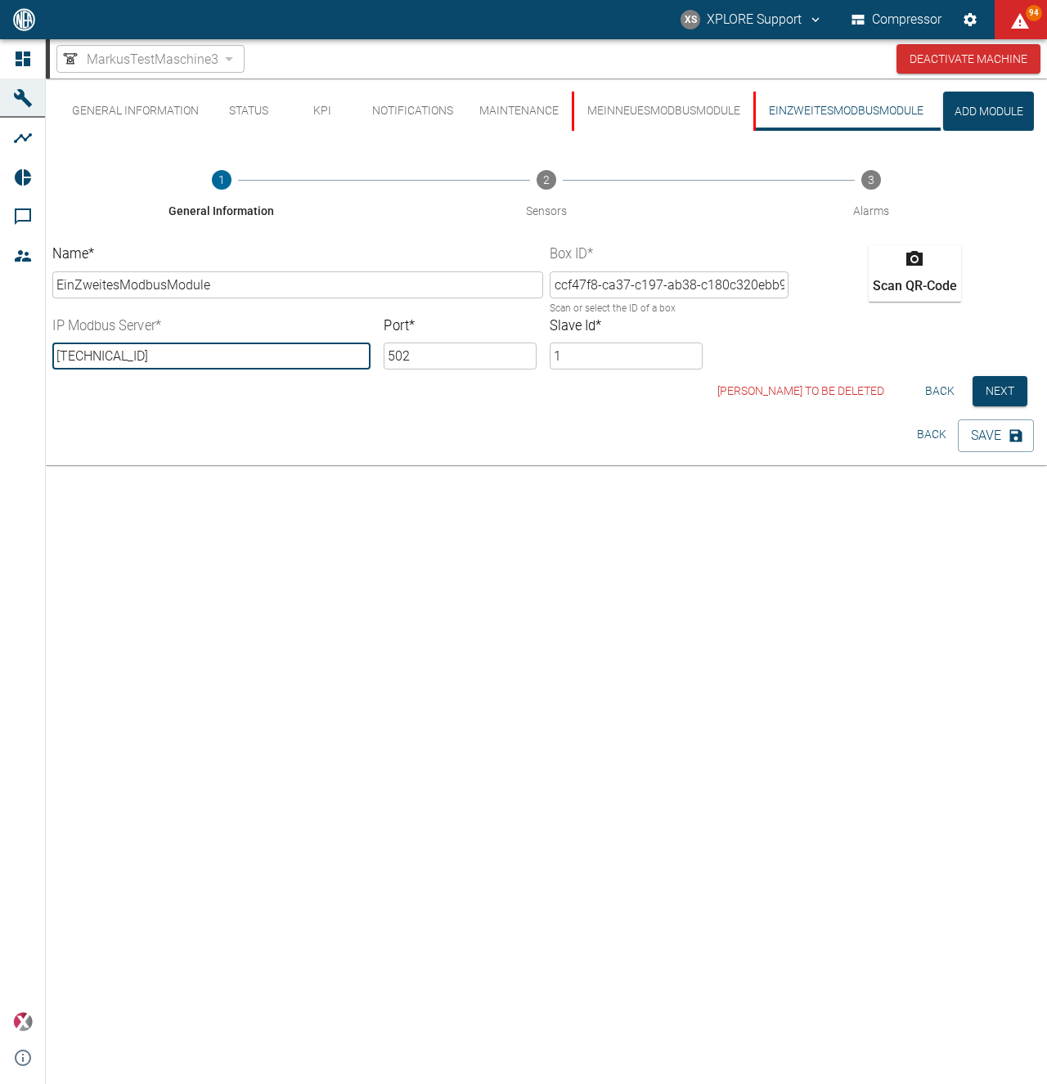
type input "[TECHNICAL_ID]"
type input "503"
click at [1018, 397] on button "Next" at bounding box center [999, 391] width 55 height 30
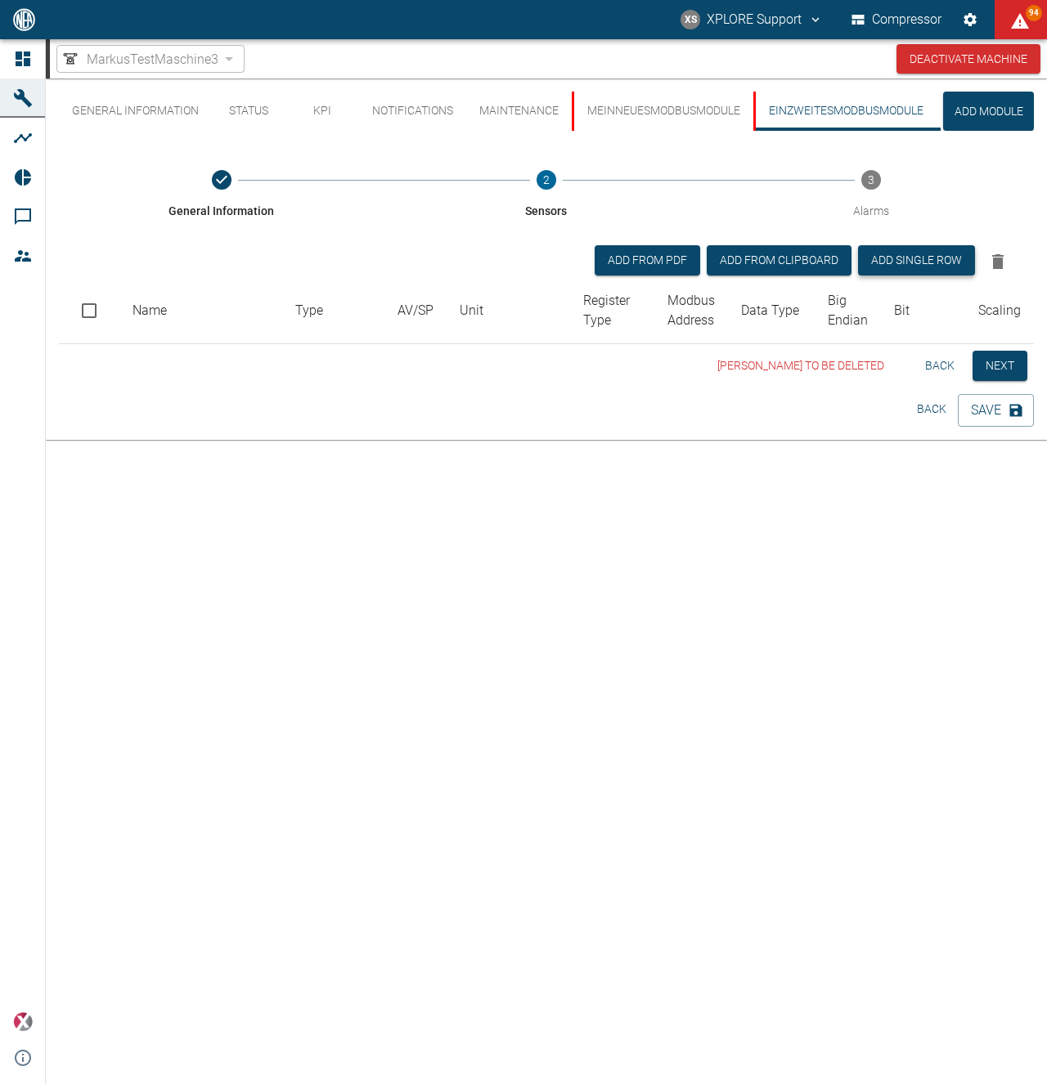
click at [941, 258] on button "Add single row" at bounding box center [916, 260] width 117 height 30
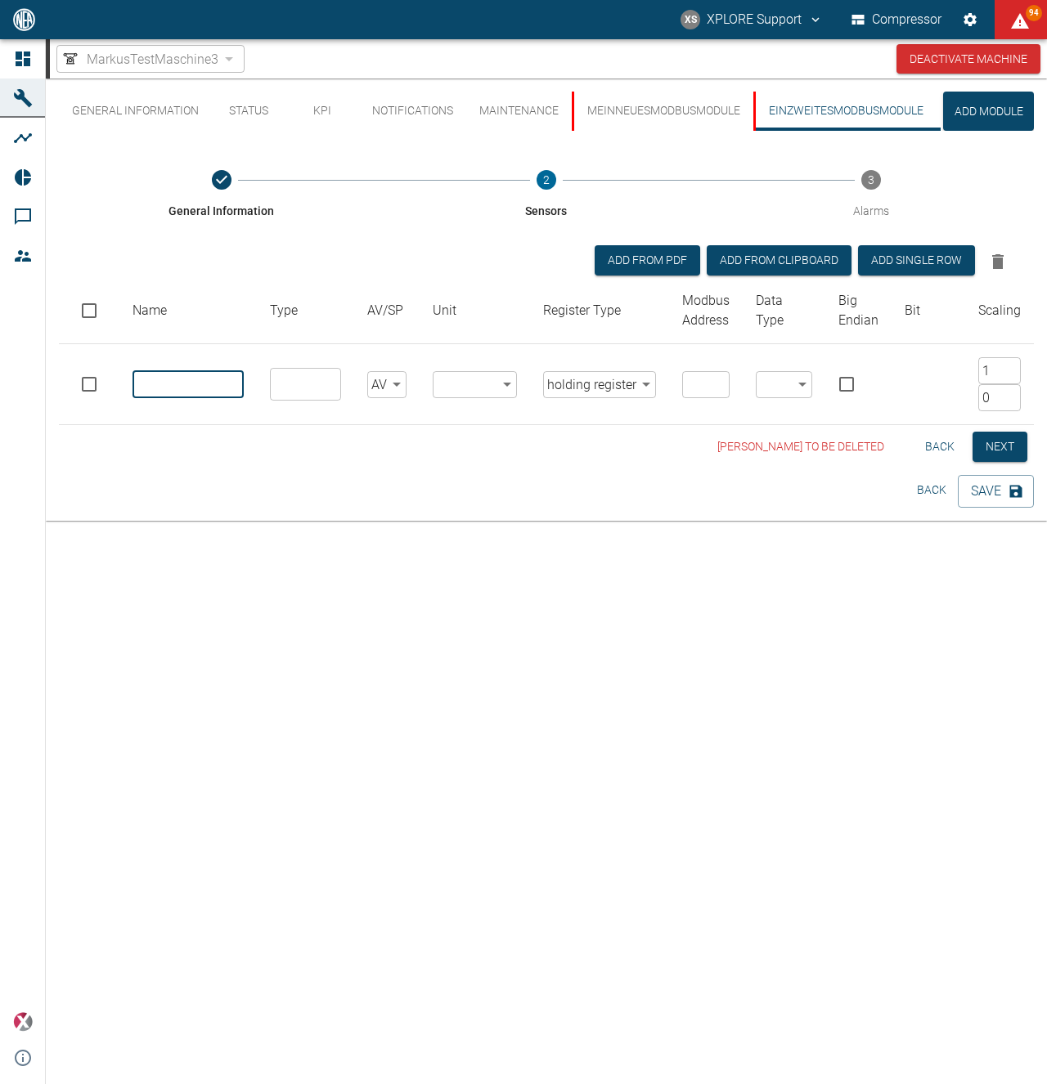
click at [203, 387] on input "text" at bounding box center [187, 384] width 111 height 27
type input "E"
type input "EinAndererSensor"
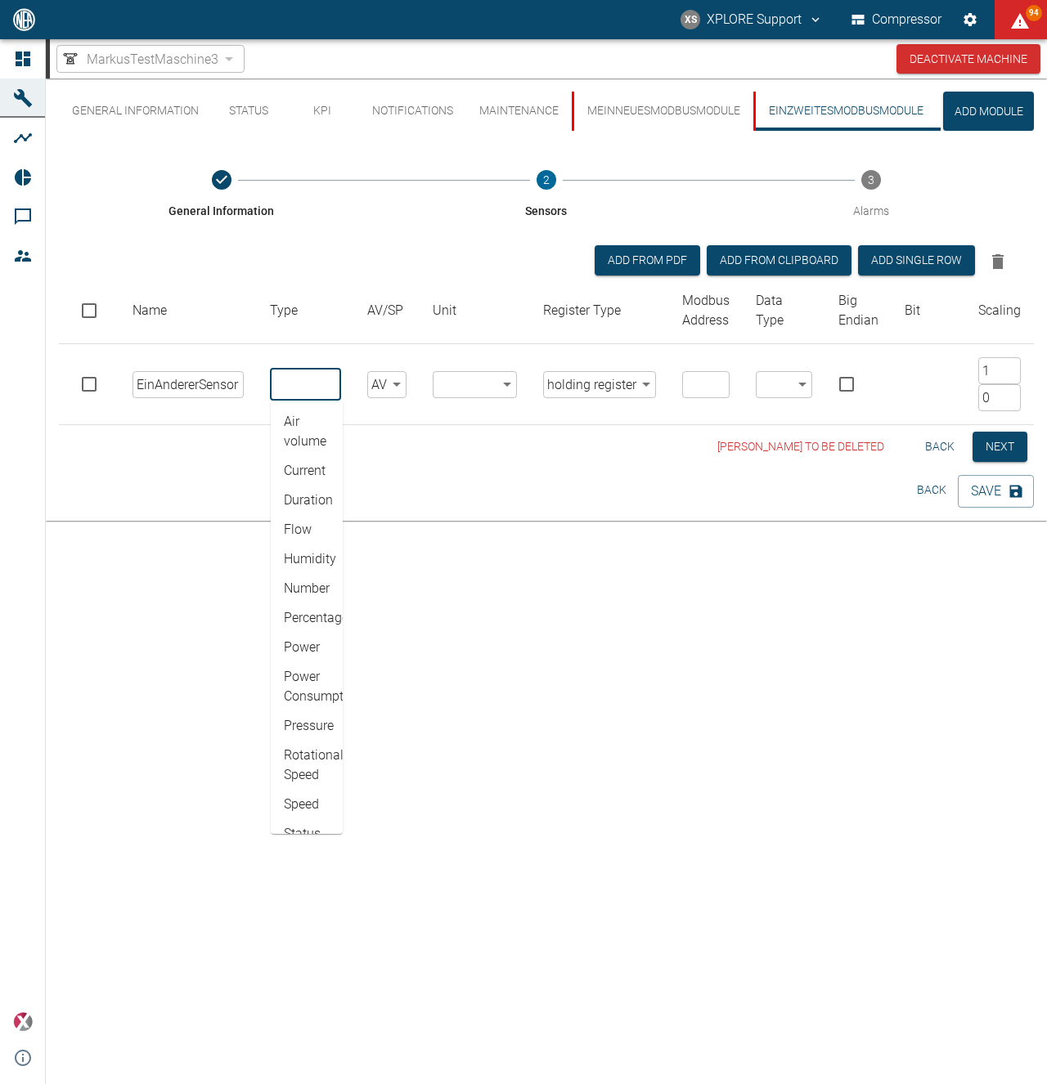
click at [315, 438] on li "Air volume" at bounding box center [307, 431] width 72 height 49
type input "Air volume"
click at [480, 388] on body "XS XPLORE Support Compressor 94 Dashboard Machines Analyses Reports Comments Me…" at bounding box center [523, 542] width 1047 height 1084
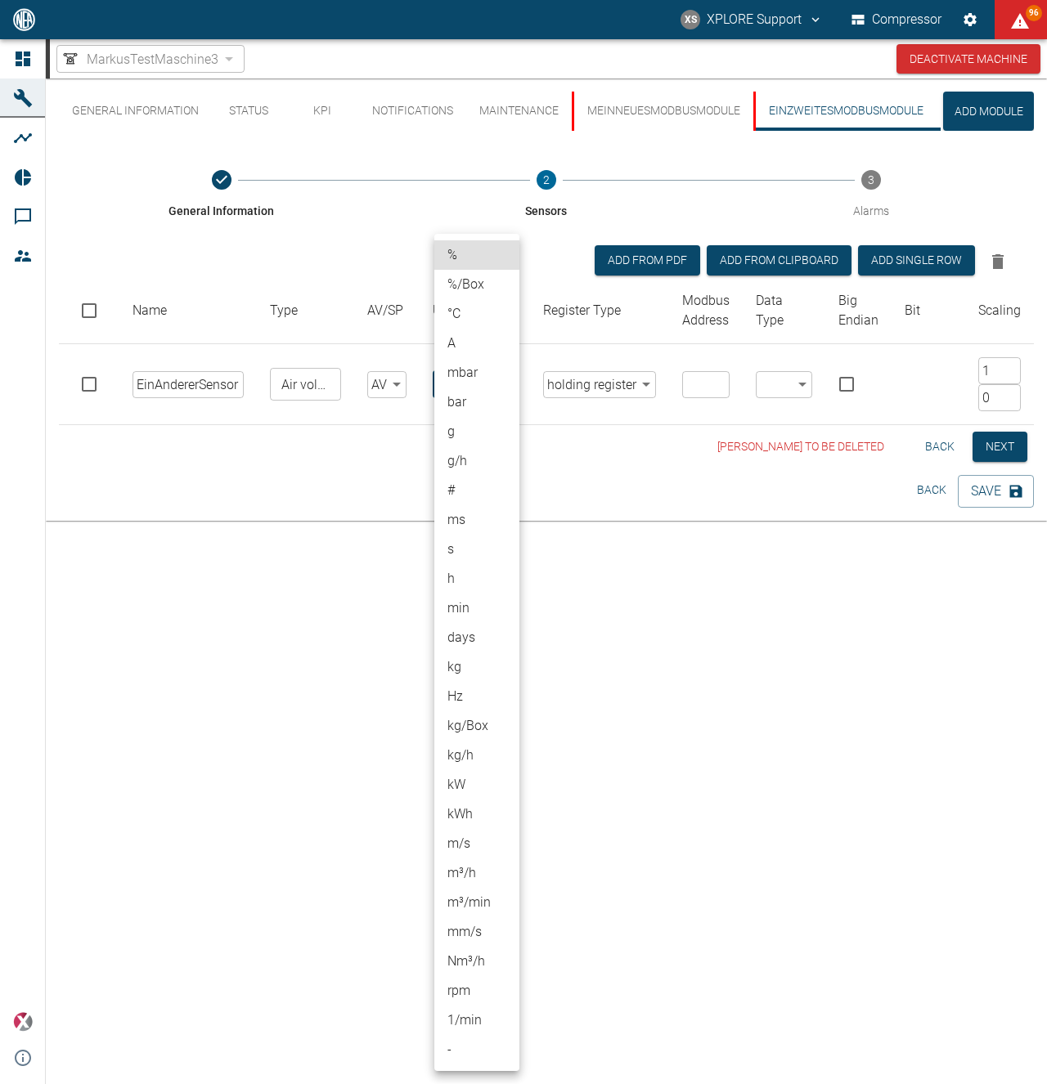
click at [471, 440] on li "g" at bounding box center [476, 431] width 85 height 29
type input "g"
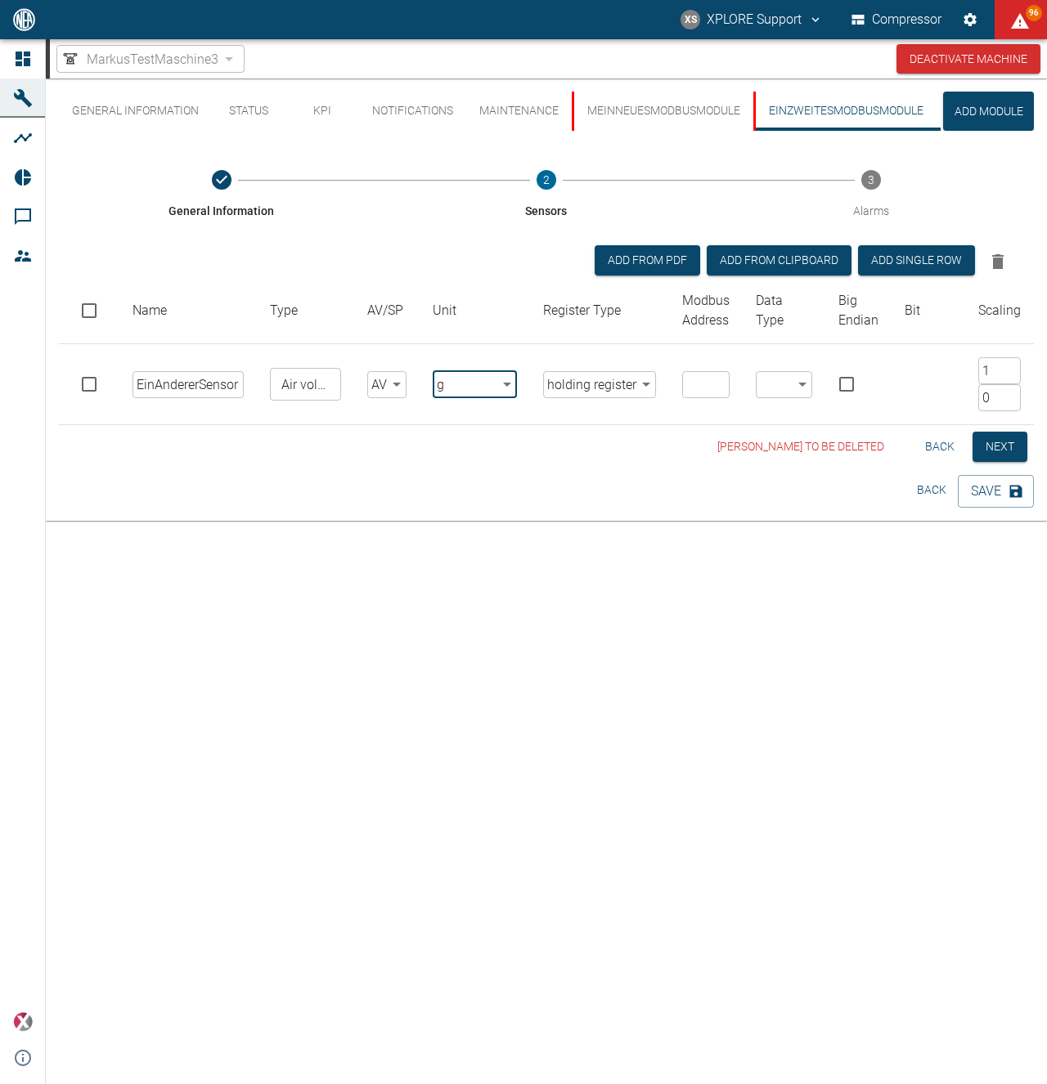
click at [582, 374] on body "XS XPLORE Support Compressor 96 Dashboard Machines Analyses Reports Comments Me…" at bounding box center [523, 542] width 1047 height 1084
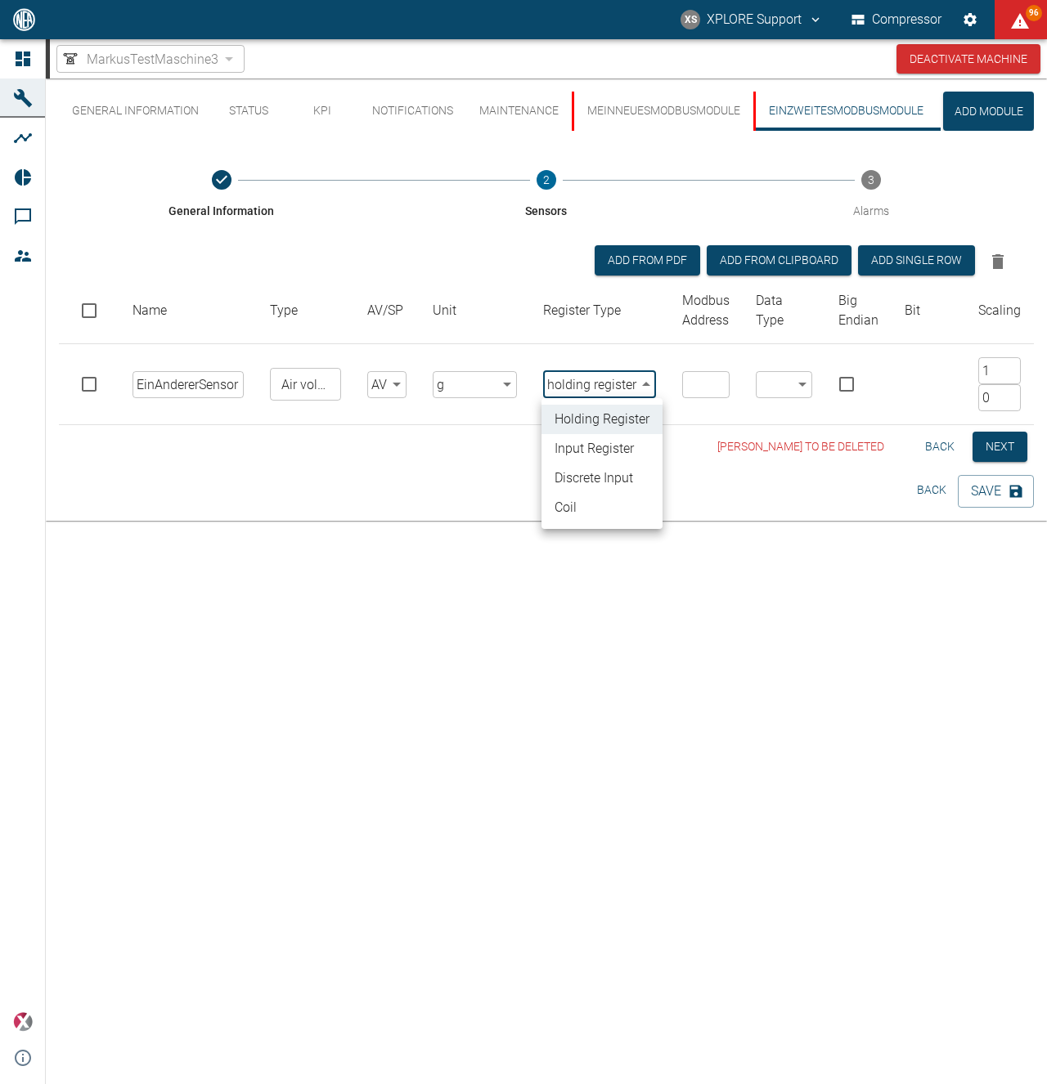
click at [581, 376] on div at bounding box center [523, 542] width 1047 height 1084
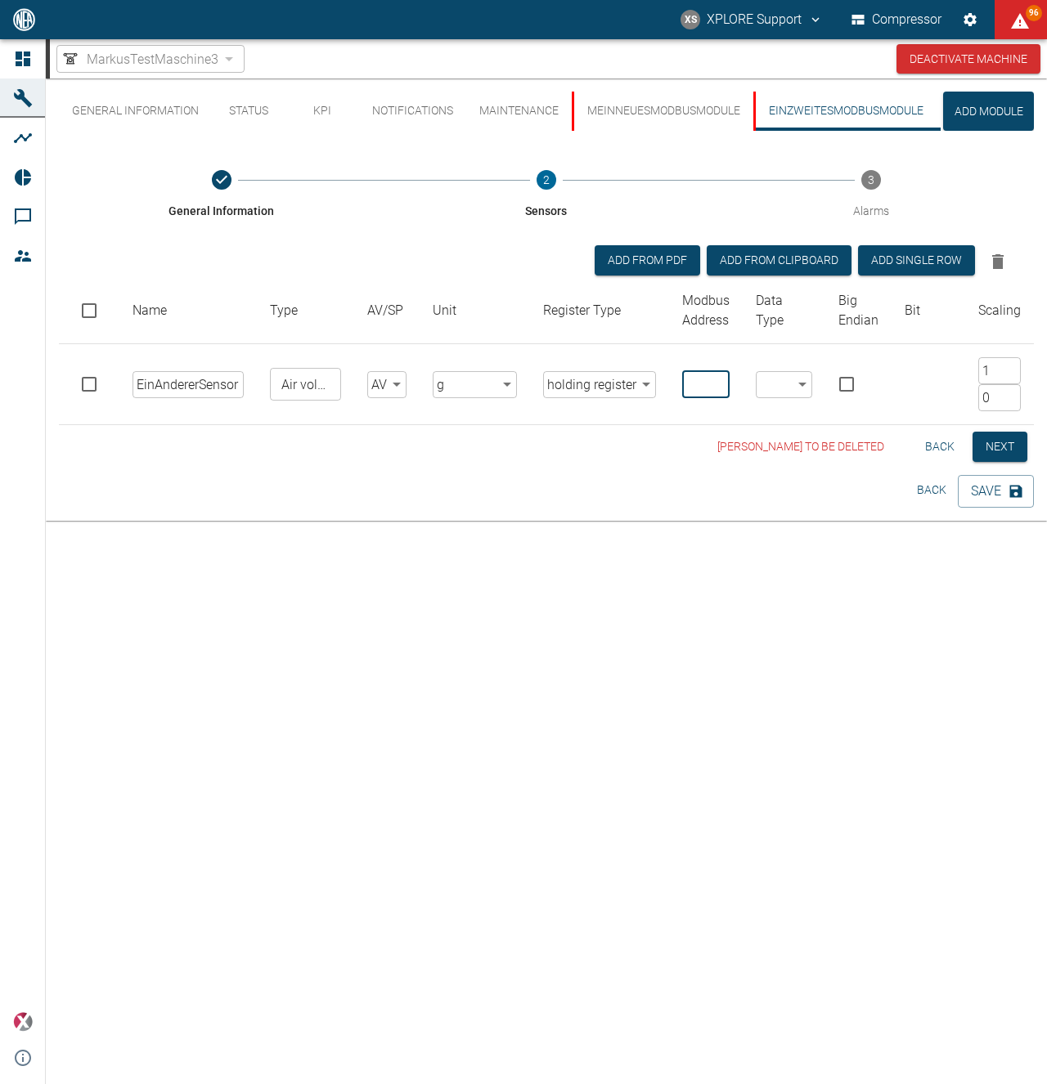
click at [710, 388] on input "number" at bounding box center [705, 384] width 47 height 27
type input "40"
click at [785, 388] on body "XS XPLORE Support Compressor 96 Dashboard Machines Analyses Reports Comments Me…" at bounding box center [523, 542] width 1047 height 1084
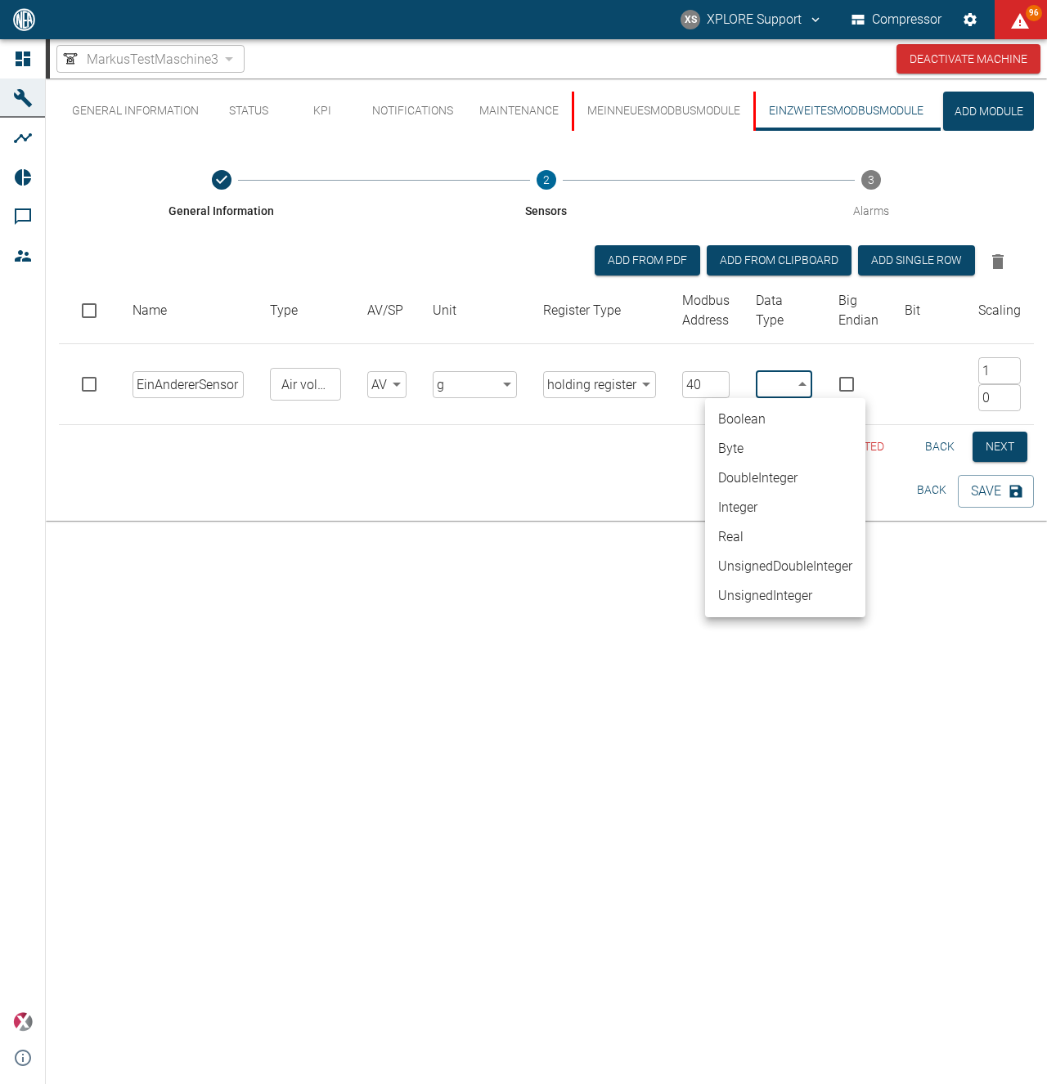
click at [755, 510] on li "Integer" at bounding box center [785, 507] width 160 height 29
click at [769, 382] on body "XS XPLORE Support Compressor 96 Dashboard Machines Analyses Reports Comments Me…" at bounding box center [523, 542] width 1047 height 1084
click at [752, 546] on li "Real" at bounding box center [782, 537] width 160 height 29
type input "Real"
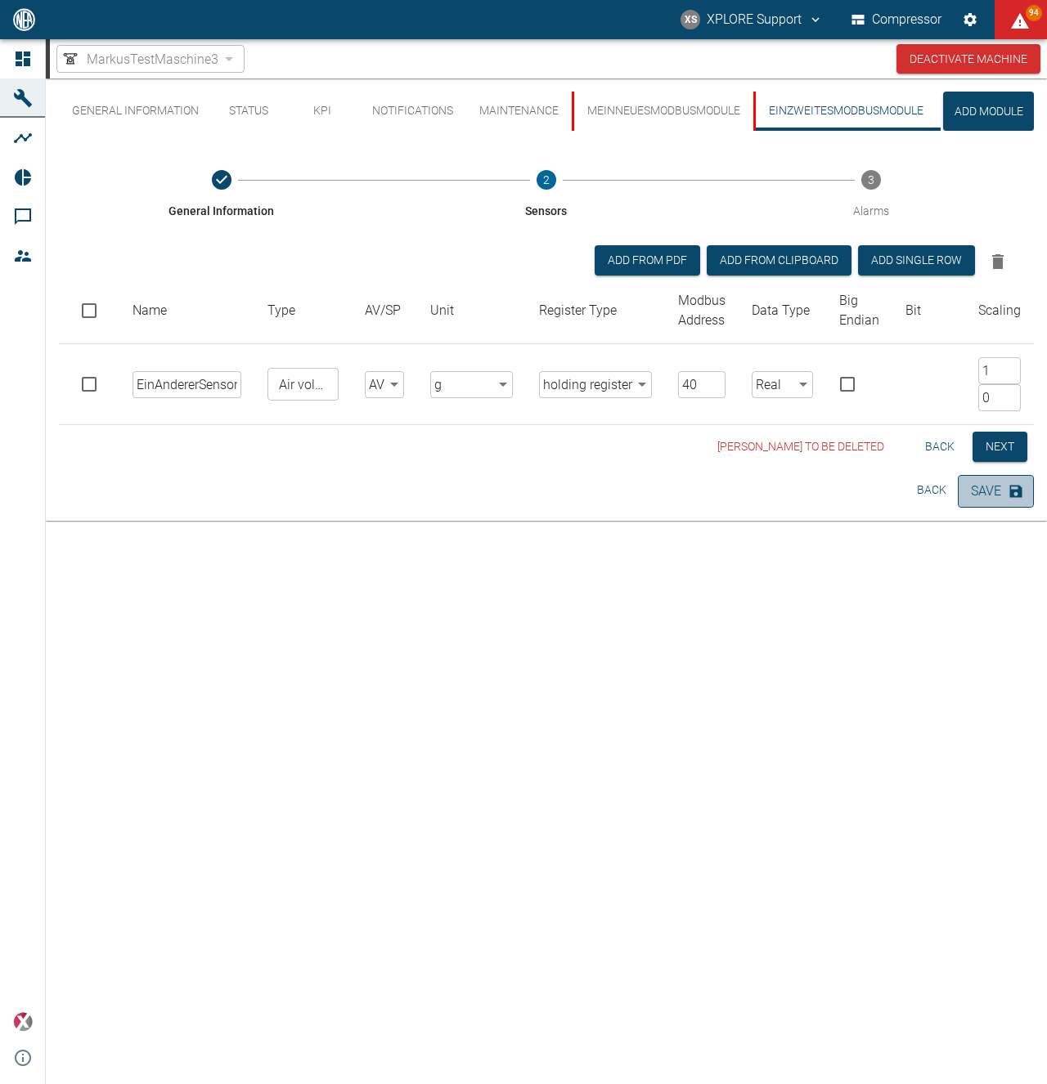
click at [991, 502] on button "Save" at bounding box center [996, 491] width 76 height 33
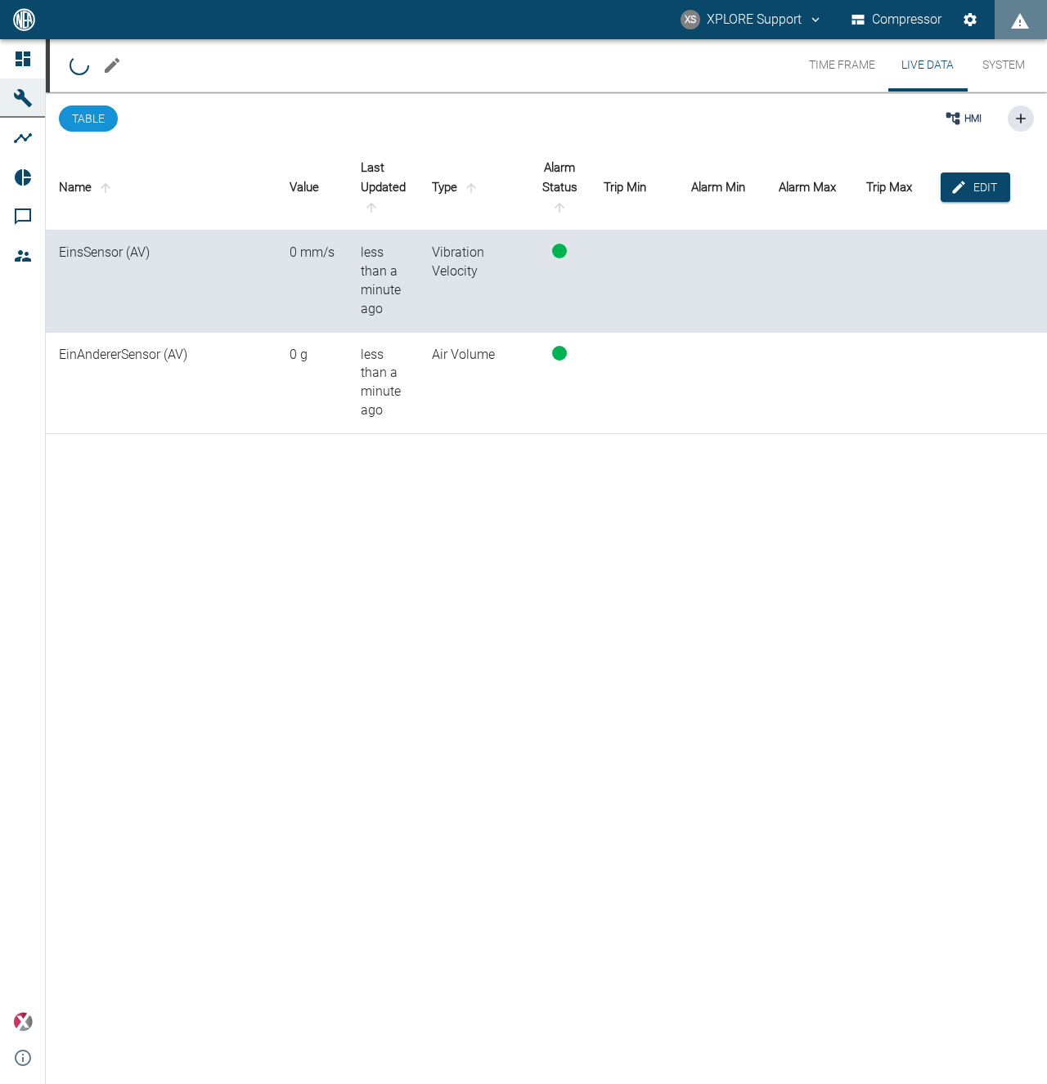
click at [941, 65] on button "Live Data" at bounding box center [927, 65] width 79 height 52
click at [344, 379] on td "0 g" at bounding box center [311, 384] width 71 height 102
click at [294, 356] on div "0 g" at bounding box center [312, 355] width 45 height 19
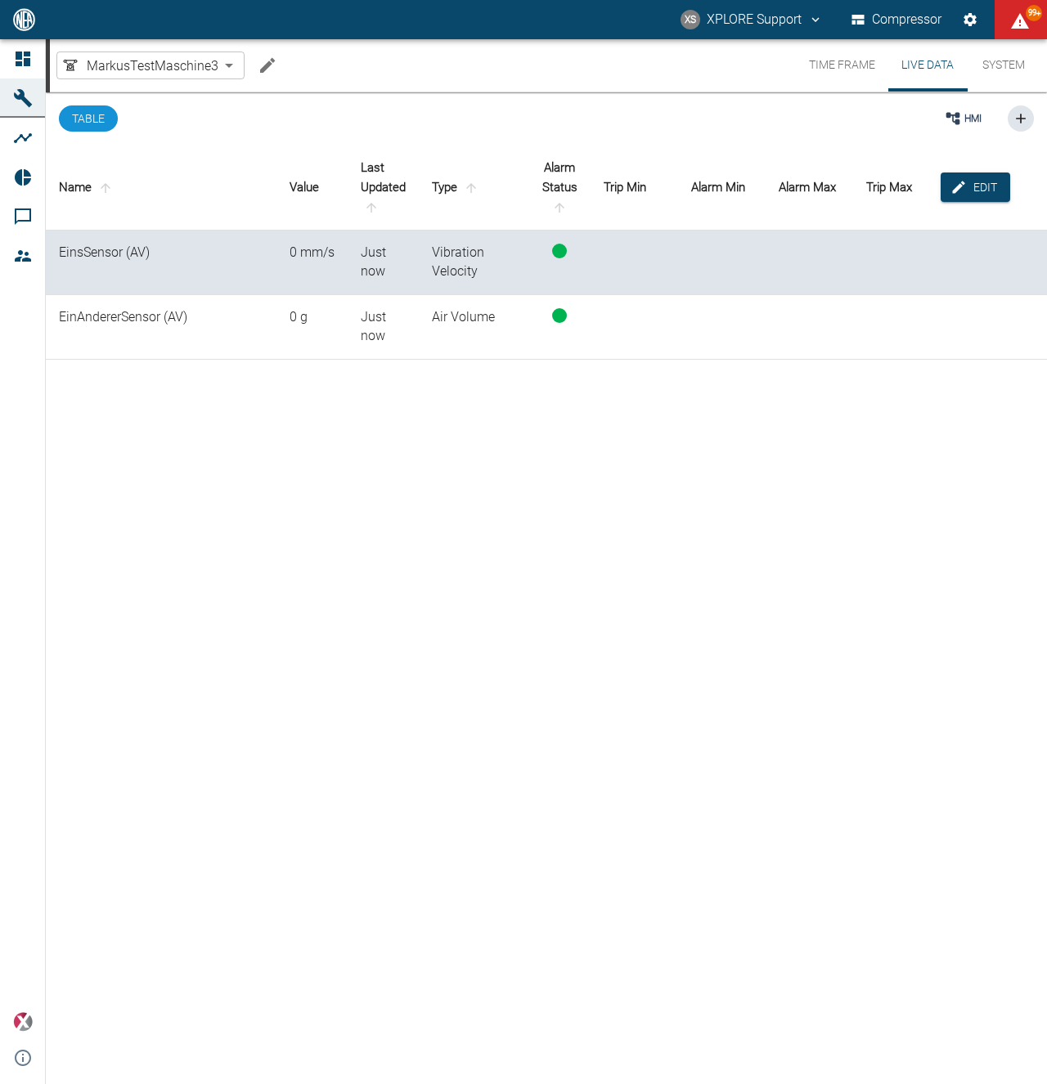
click at [291, 317] on div "0 g" at bounding box center [312, 317] width 45 height 19
click at [294, 316] on div "0 g" at bounding box center [312, 317] width 45 height 19
click at [293, 321] on div "0 g" at bounding box center [312, 317] width 45 height 19
drag, startPoint x: 285, startPoint y: 459, endPoint x: 287, endPoint y: 444, distance: 14.8
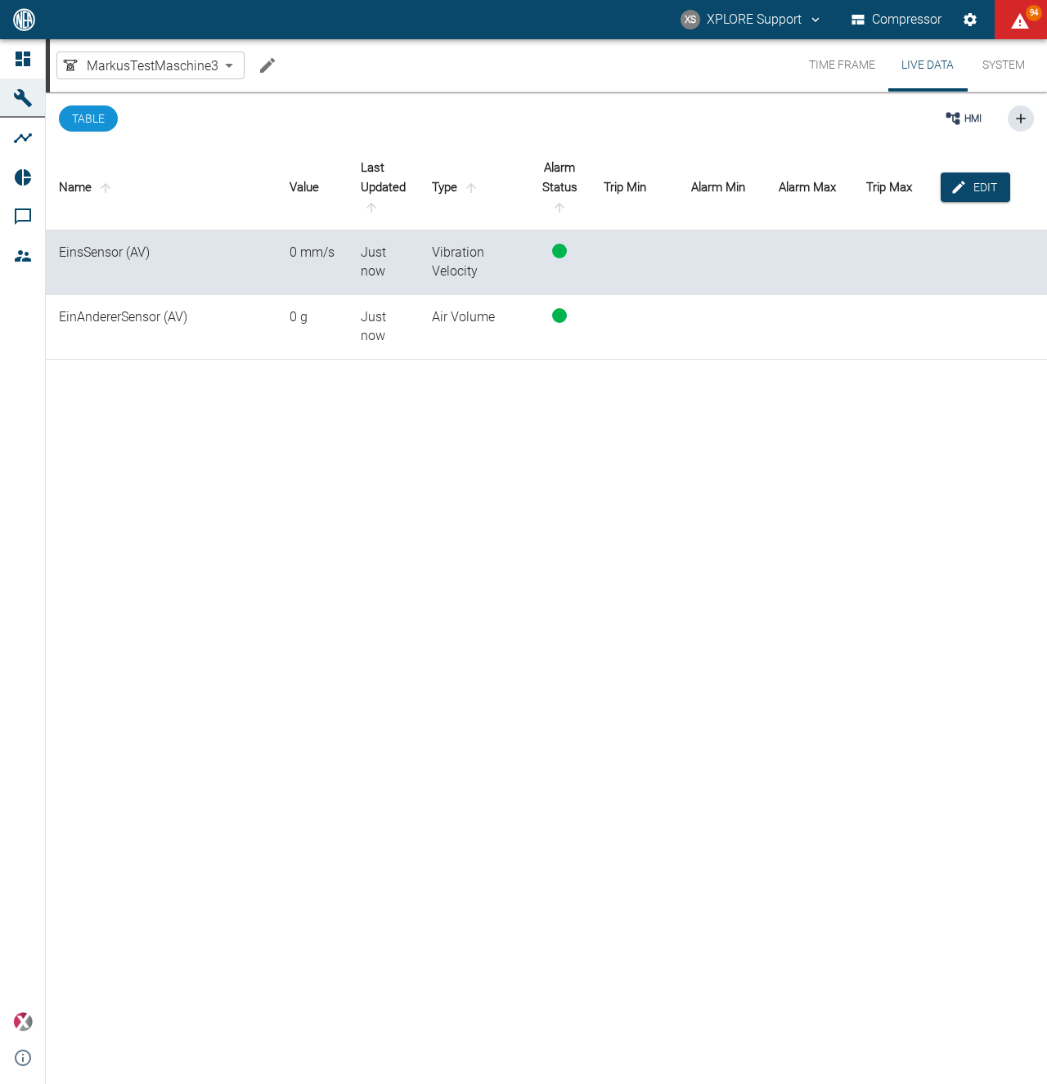
click at [285, 455] on div "Name Value Last Updated Type Alarm Status Trip Min Alarm Min Alarm Max Trip Max…" at bounding box center [546, 613] width 1001 height 937
click at [290, 347] on td "0 g" at bounding box center [311, 327] width 71 height 65
click at [294, 356] on td "0 g" at bounding box center [311, 327] width 71 height 65
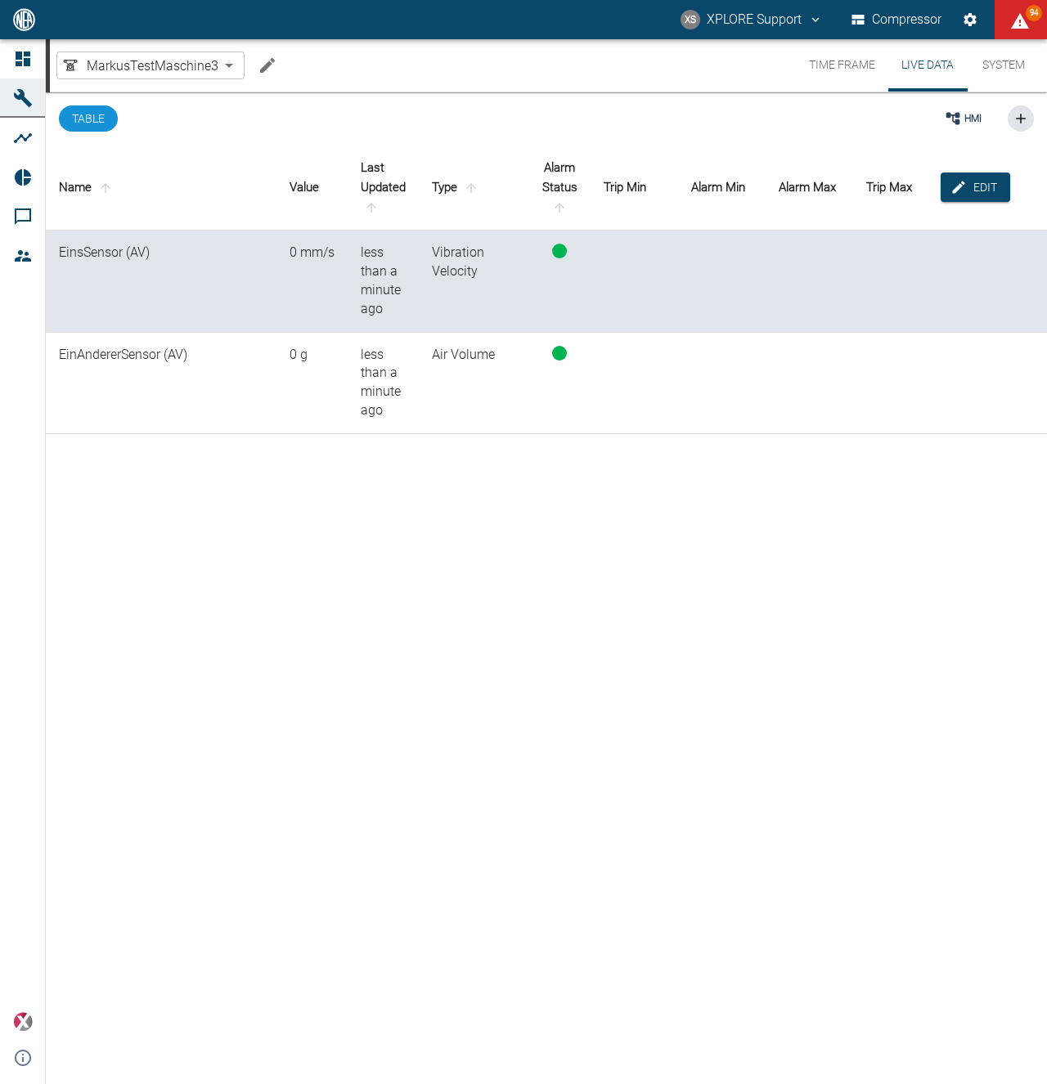
click at [293, 354] on div "0 g" at bounding box center [312, 355] width 45 height 19
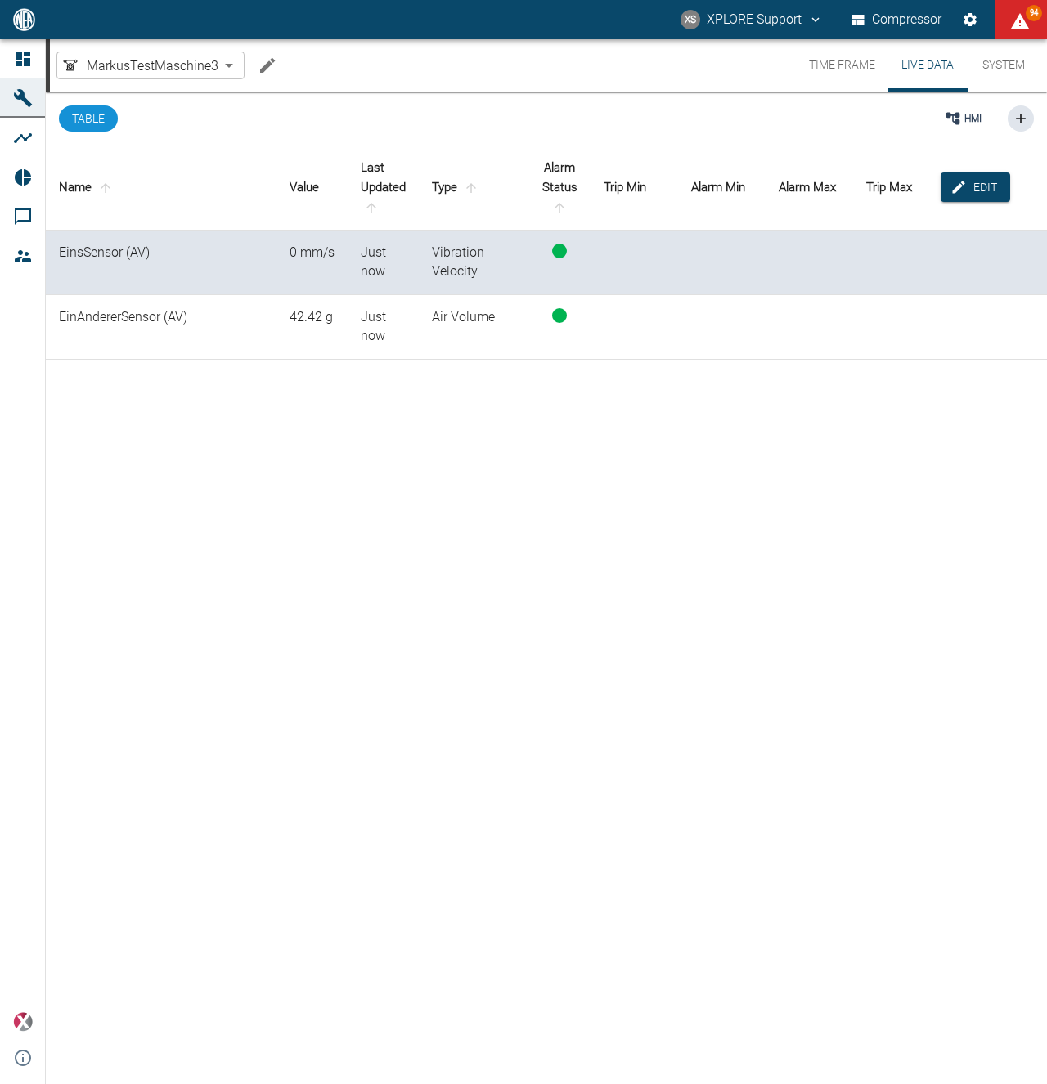
click at [302, 317] on div "42.42 g" at bounding box center [312, 317] width 45 height 19
click at [352, 405] on div "Name Value Last Updated Type Alarm Status Trip Min Alarm Min Alarm Max Trip Max…" at bounding box center [546, 613] width 1001 height 937
